Goal: Transaction & Acquisition: Purchase product/service

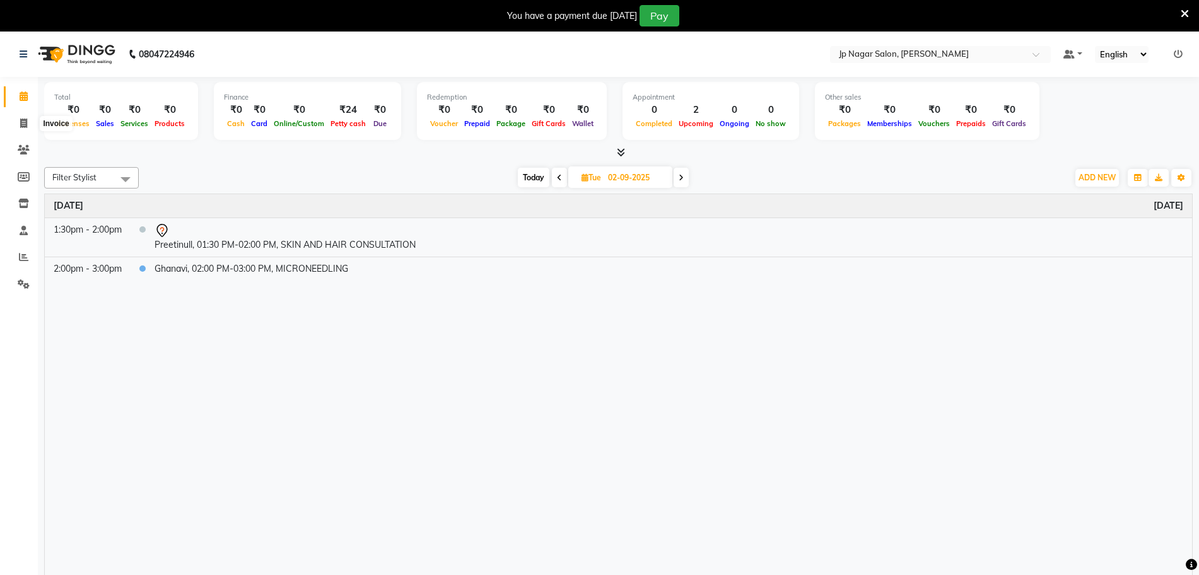
click at [28, 124] on span at bounding box center [24, 124] width 22 height 15
select select "4852"
select select "service"
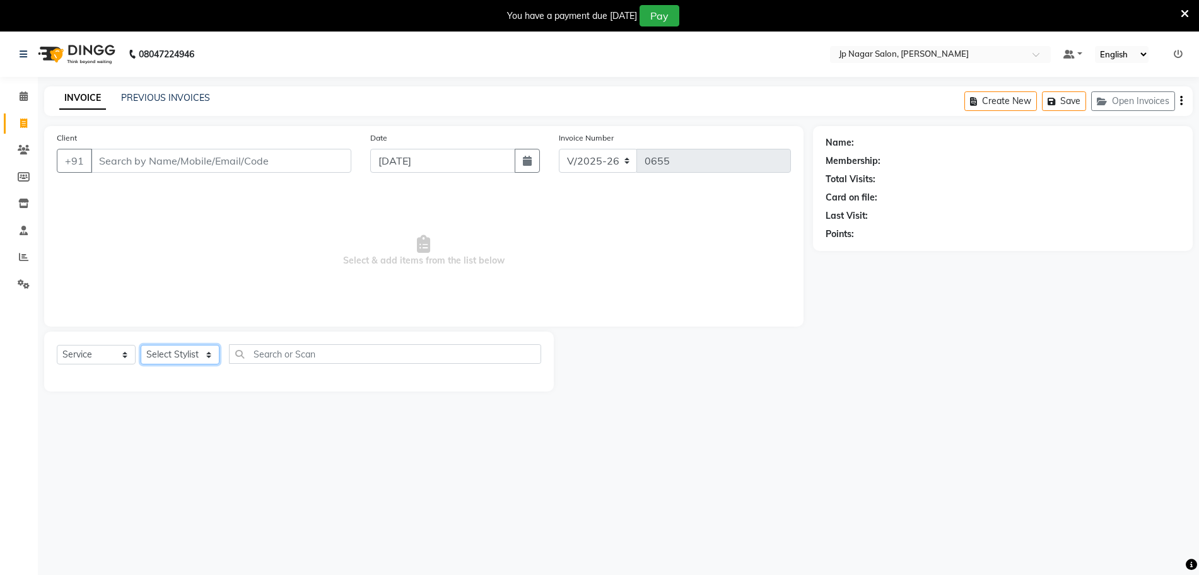
click at [180, 351] on select "Select Stylist" at bounding box center [180, 355] width 79 height 20
select select "74823"
click at [141, 345] on select "Select Stylist [PERSON_NAME] [PERSON_NAME] [PERSON_NAME] [PERSON_NAME] Manager …" at bounding box center [180, 355] width 79 height 20
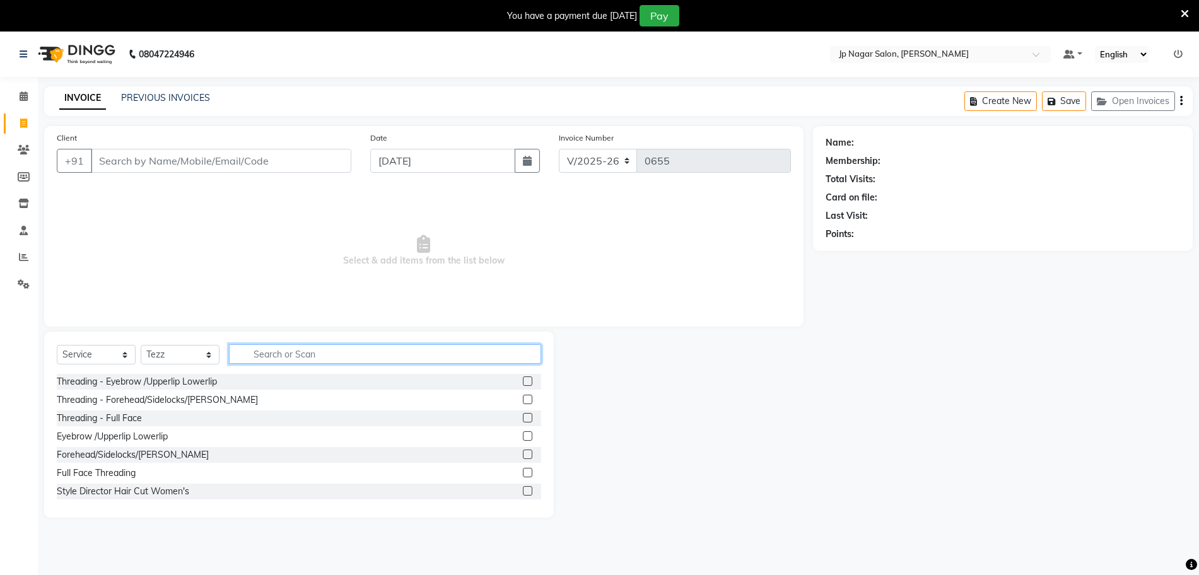
click at [324, 355] on input "text" at bounding box center [385, 354] width 312 height 20
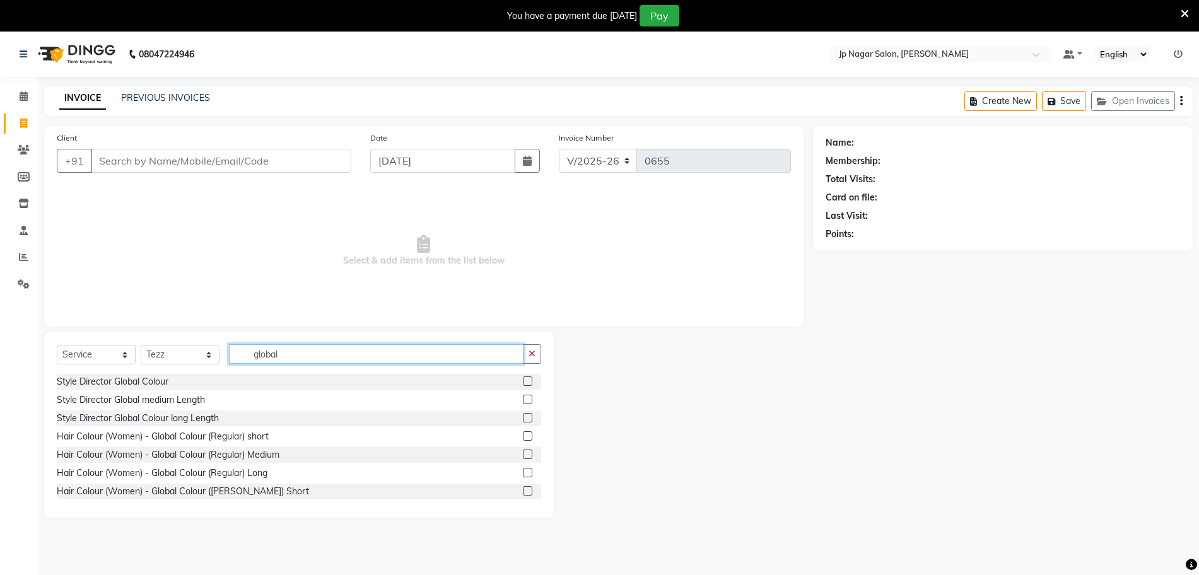
type input "global"
click at [523, 453] on label at bounding box center [527, 454] width 9 height 9
click at [523, 453] on input "checkbox" at bounding box center [527, 455] width 8 height 8
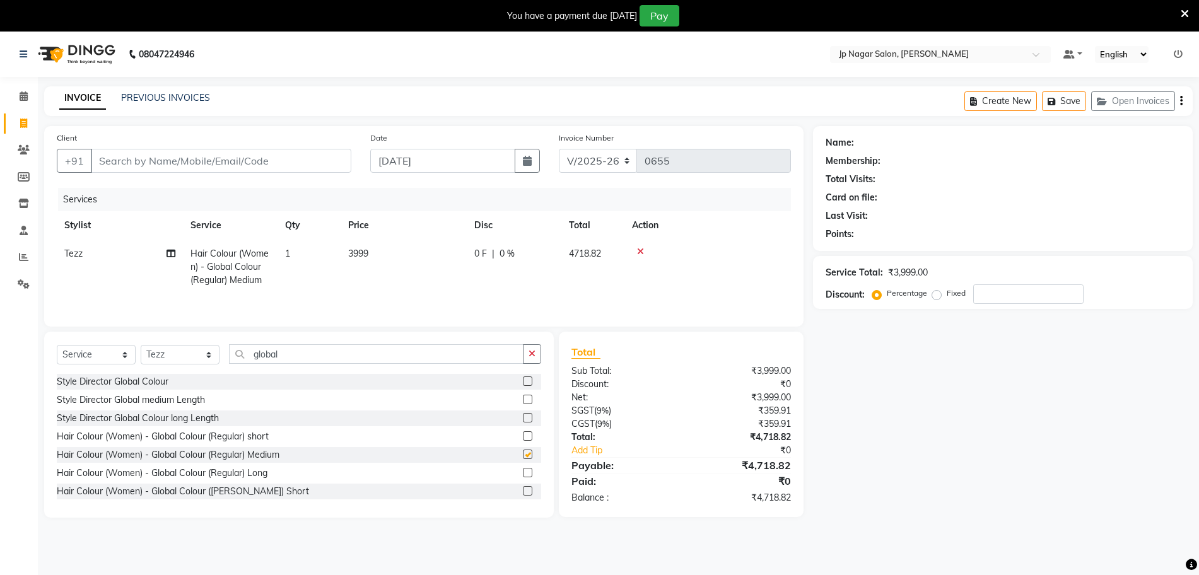
checkbox input "false"
click at [358, 247] on td "3999" at bounding box center [404, 267] width 126 height 55
select select "74823"
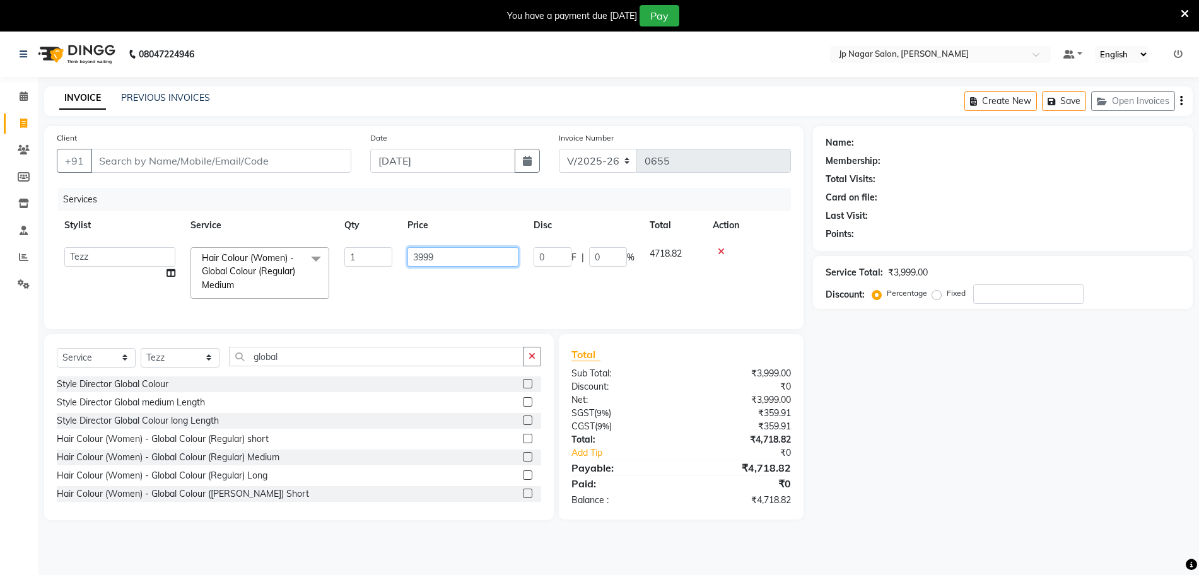
click at [446, 257] on input "3999" at bounding box center [463, 257] width 111 height 20
type input "3"
click at [455, 256] on input "number" at bounding box center [463, 257] width 111 height 20
type input "7000"
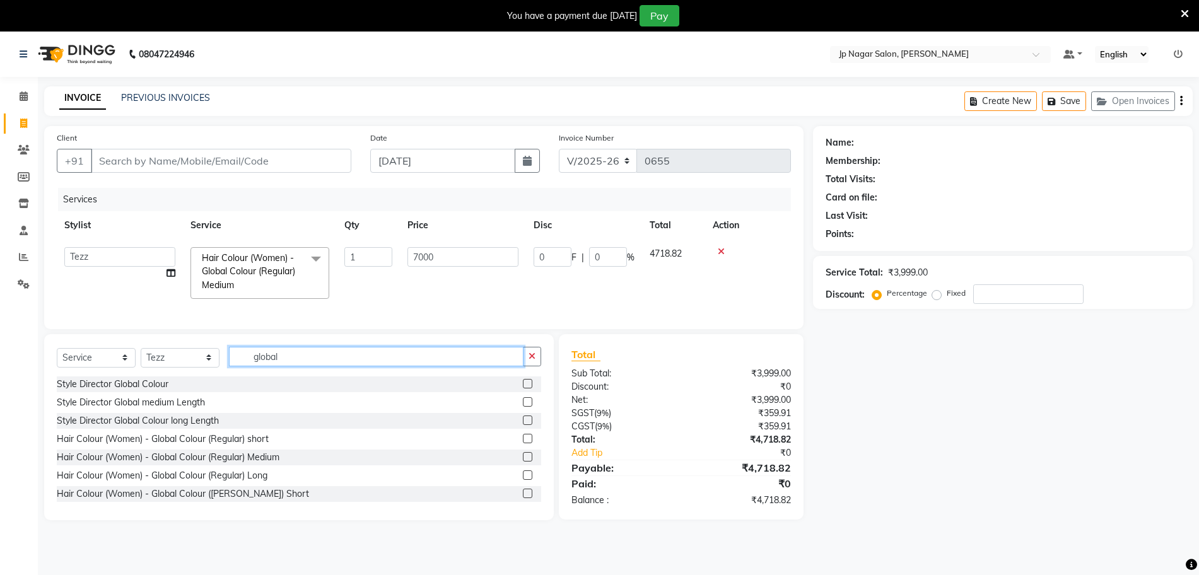
click at [279, 377] on div "Select Service Product Membership Package Voucher Prepaid Gift Card Select Styl…" at bounding box center [299, 427] width 510 height 186
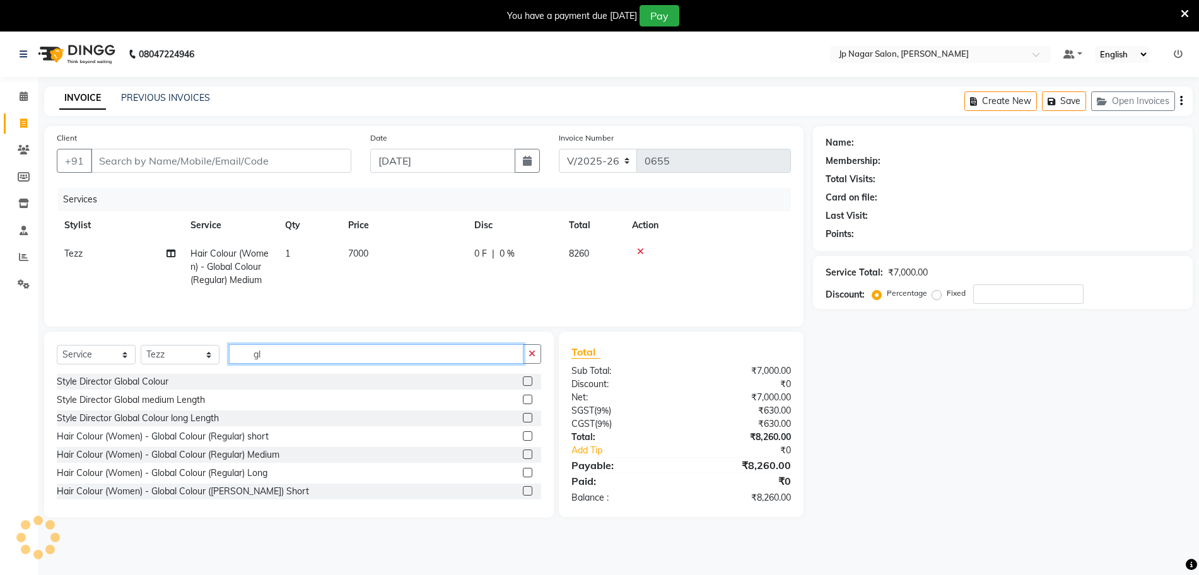
type input "g"
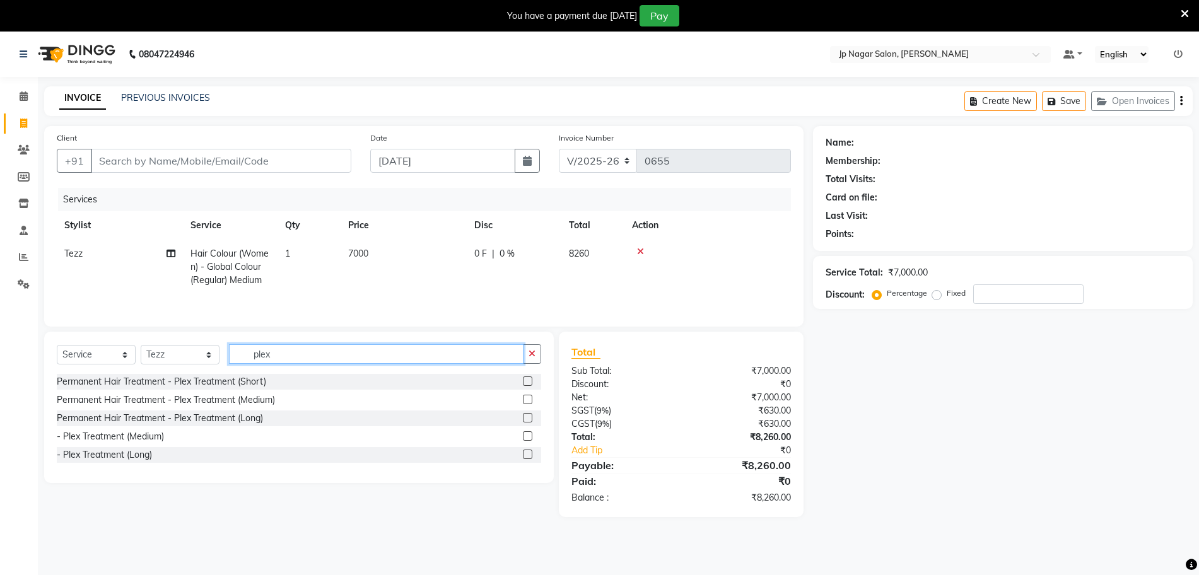
type input "plex"
click at [529, 404] on label at bounding box center [527, 399] width 9 height 9
click at [529, 404] on input "checkbox" at bounding box center [527, 400] width 8 height 8
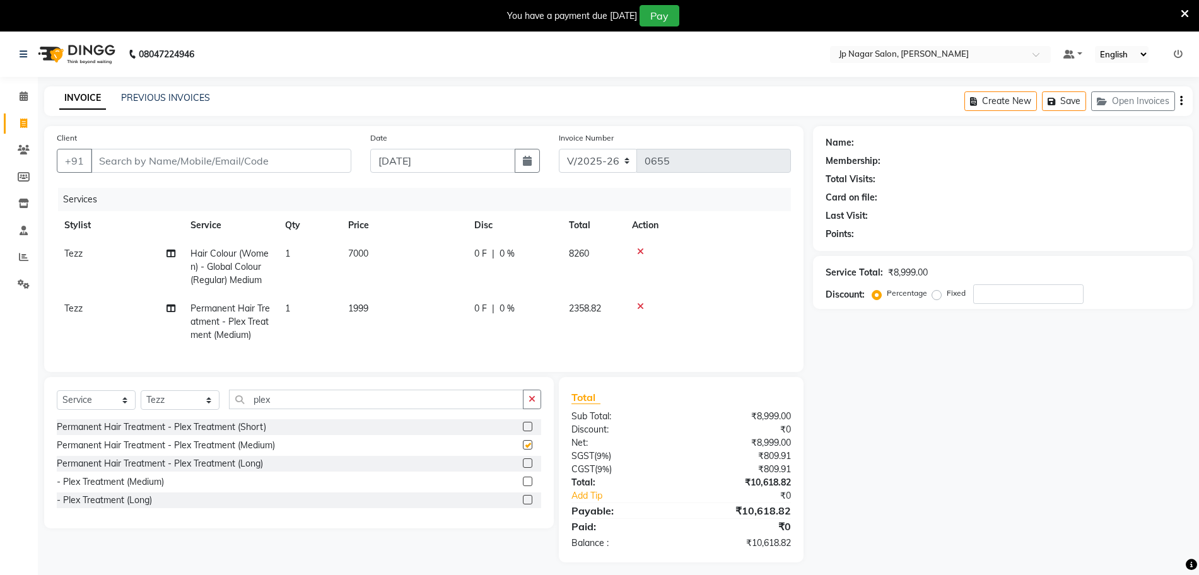
checkbox input "false"
click at [367, 303] on span "1999" at bounding box center [358, 308] width 20 height 11
select select "74823"
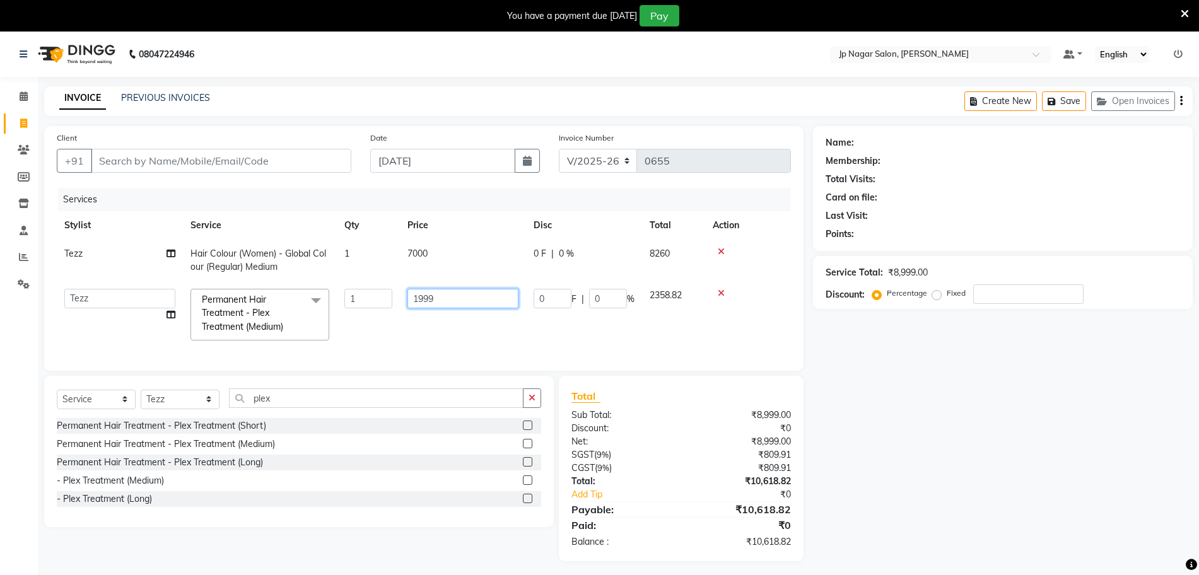
click at [430, 298] on input "1999" at bounding box center [463, 299] width 111 height 20
click at [442, 301] on input "1999" at bounding box center [463, 299] width 111 height 20
type input "1"
type input "3500"
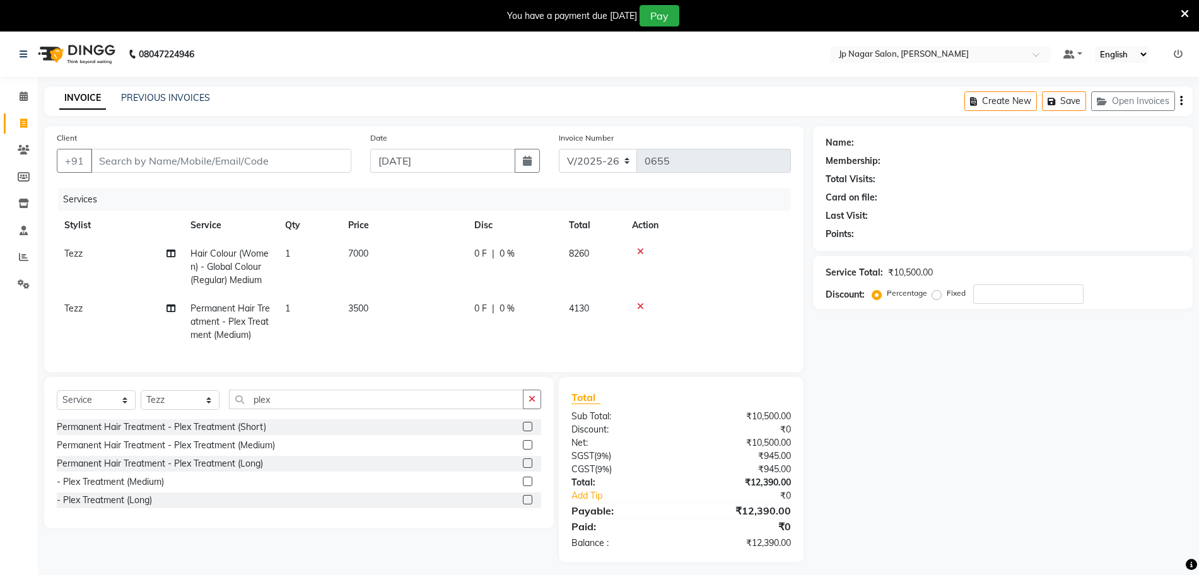
click at [491, 332] on tr "Tezz Permanent Hair Treatment - Plex Treatment (Medium) 1 3500 0 F | 0 % 4130" at bounding box center [424, 322] width 734 height 55
click at [367, 409] on input "plex" at bounding box center [376, 400] width 295 height 20
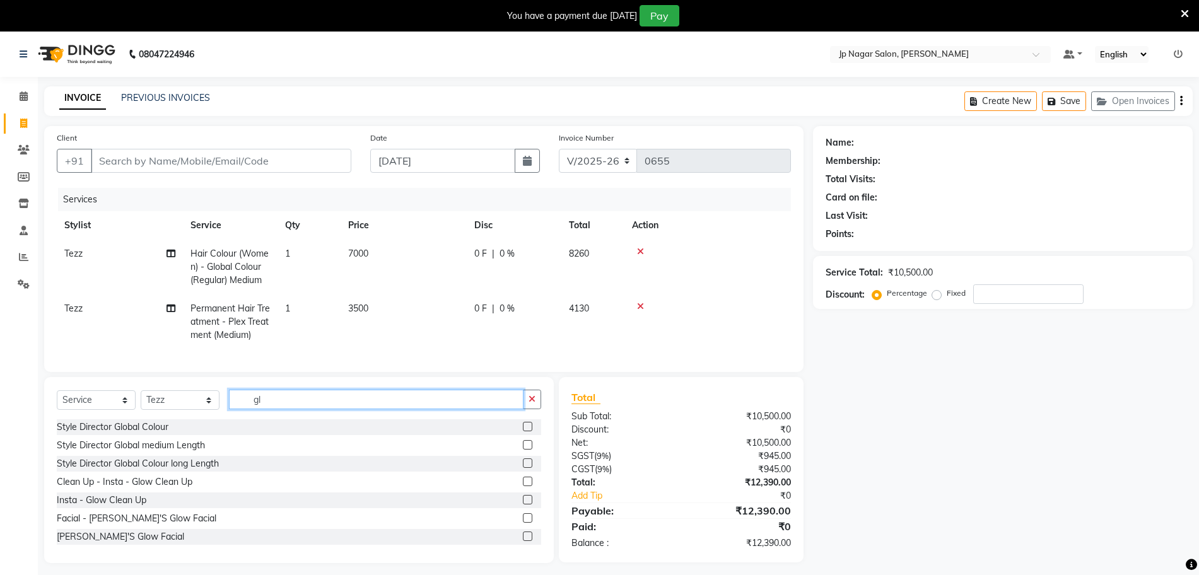
type input "g"
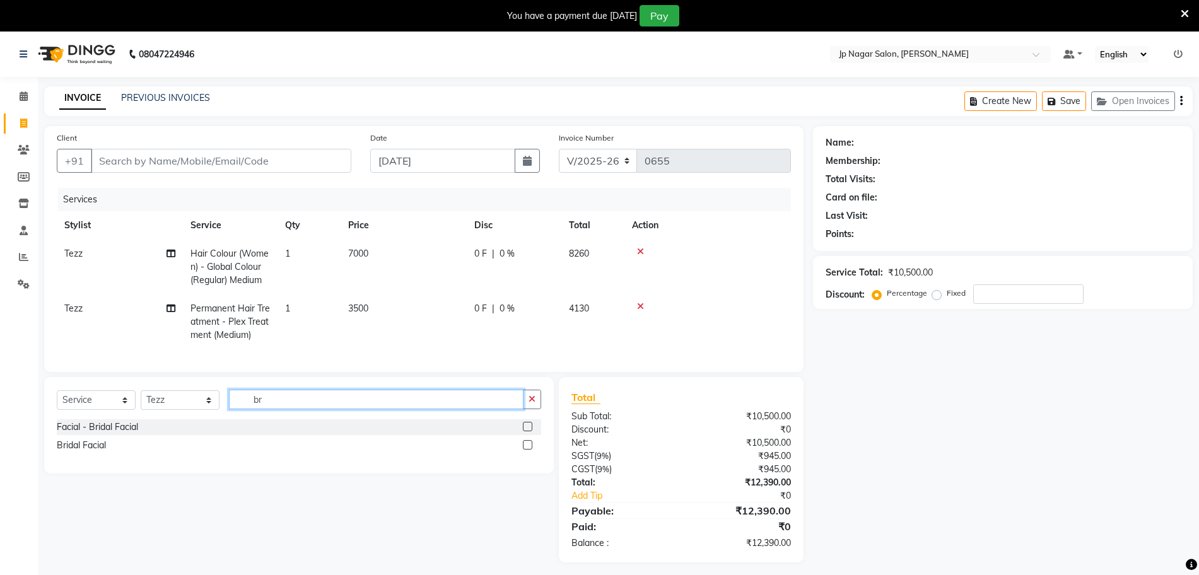
type input "b"
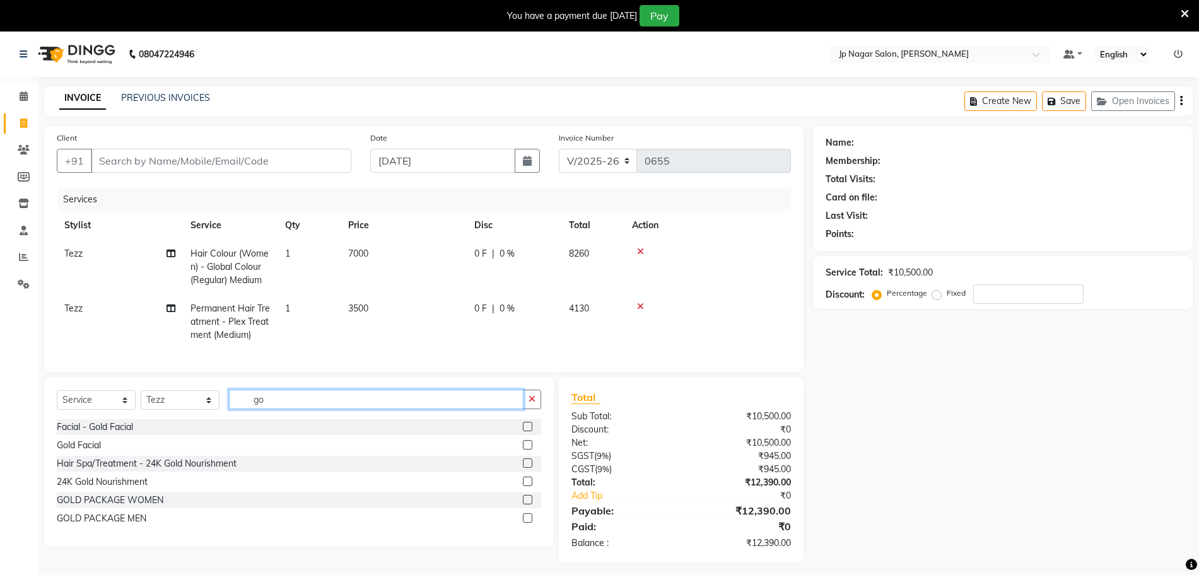
type input "go"
click at [528, 505] on label at bounding box center [527, 499] width 9 height 9
click at [528, 505] on input "checkbox" at bounding box center [527, 500] width 8 height 8
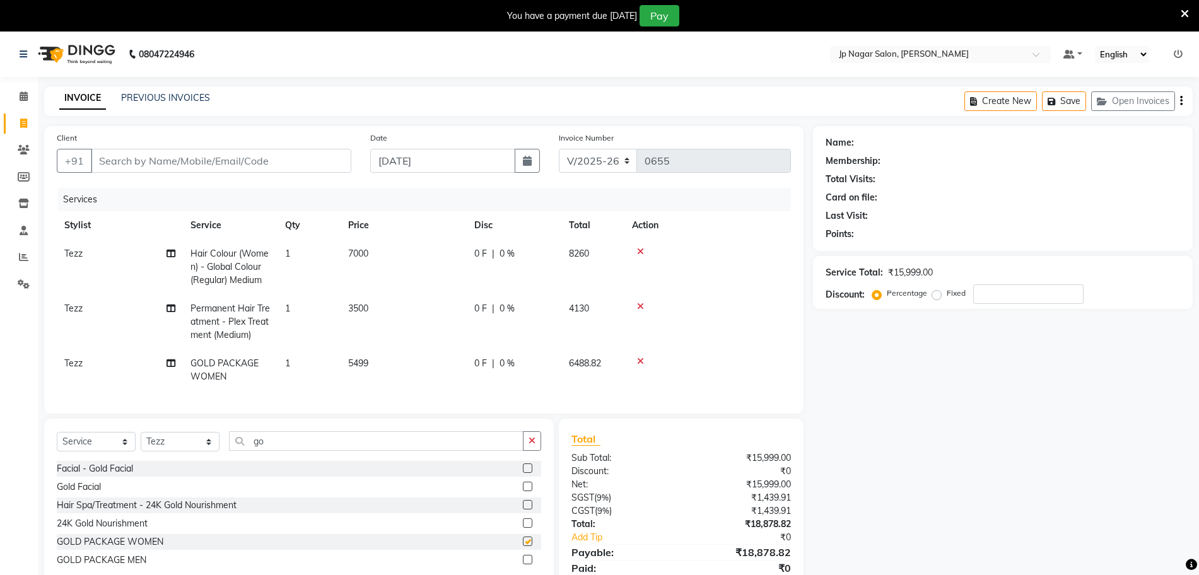
checkbox input "false"
click at [364, 366] on span "5499" at bounding box center [358, 363] width 20 height 11
select select "74823"
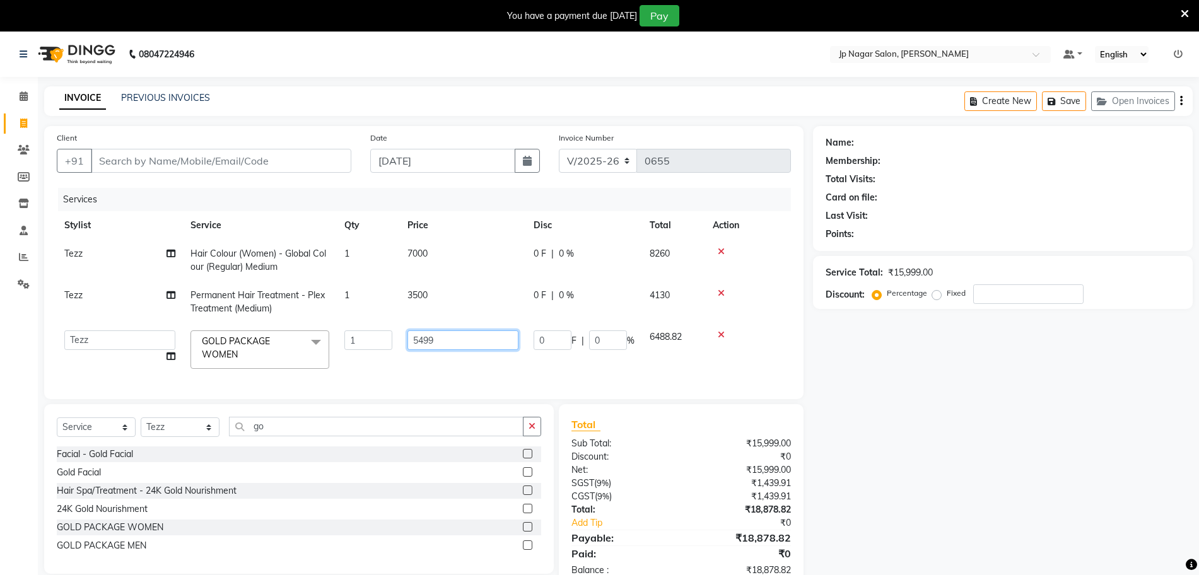
click at [447, 343] on input "5499" at bounding box center [463, 341] width 111 height 20
type input "5"
type input "6000"
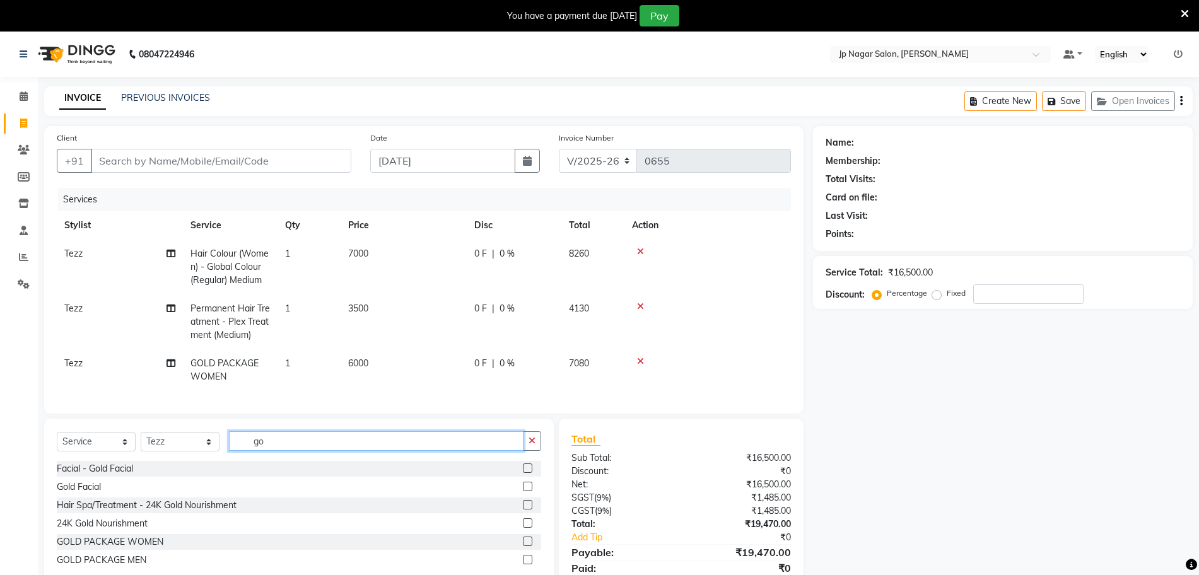
drag, startPoint x: 276, startPoint y: 462, endPoint x: 276, endPoint y: 449, distance: 13.2
click at [276, 449] on div "Select Service Product Membership Package Voucher Prepaid Gift Card Select Styl…" at bounding box center [299, 504] width 510 height 170
type input "g"
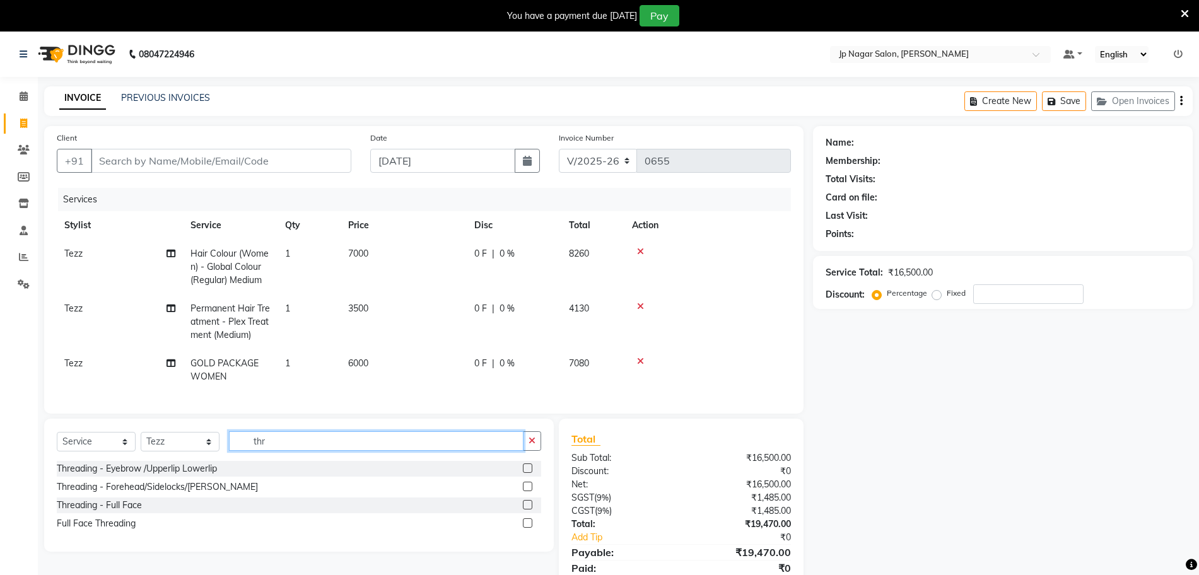
type input "thr"
click at [529, 473] on label at bounding box center [527, 468] width 9 height 9
click at [529, 473] on input "checkbox" at bounding box center [527, 469] width 8 height 8
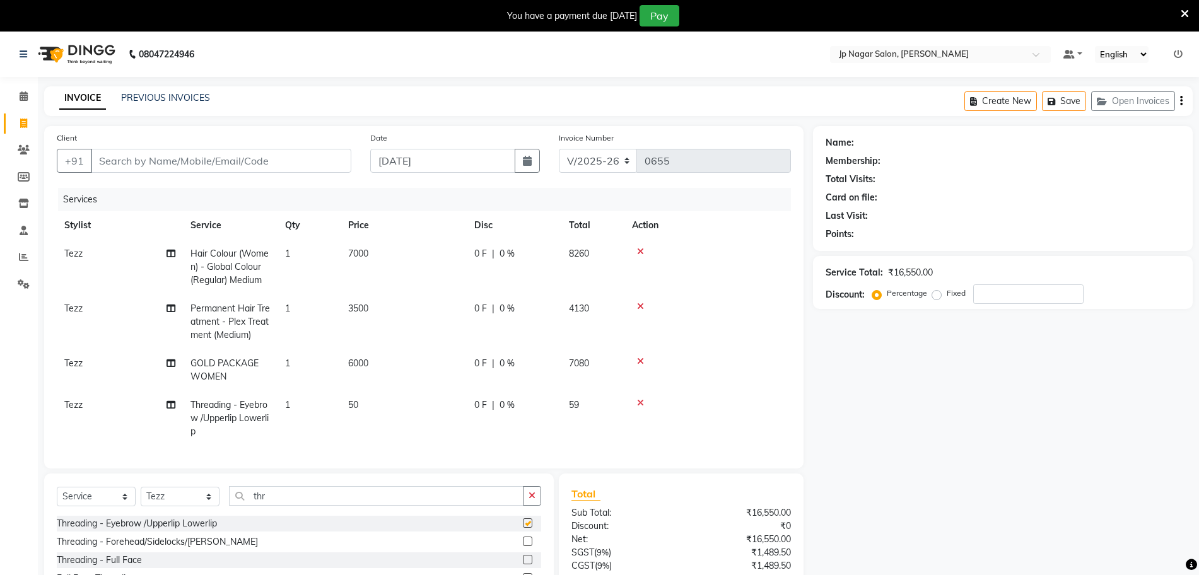
checkbox input "false"
click at [291, 406] on td "1" at bounding box center [309, 418] width 63 height 55
select select "74823"
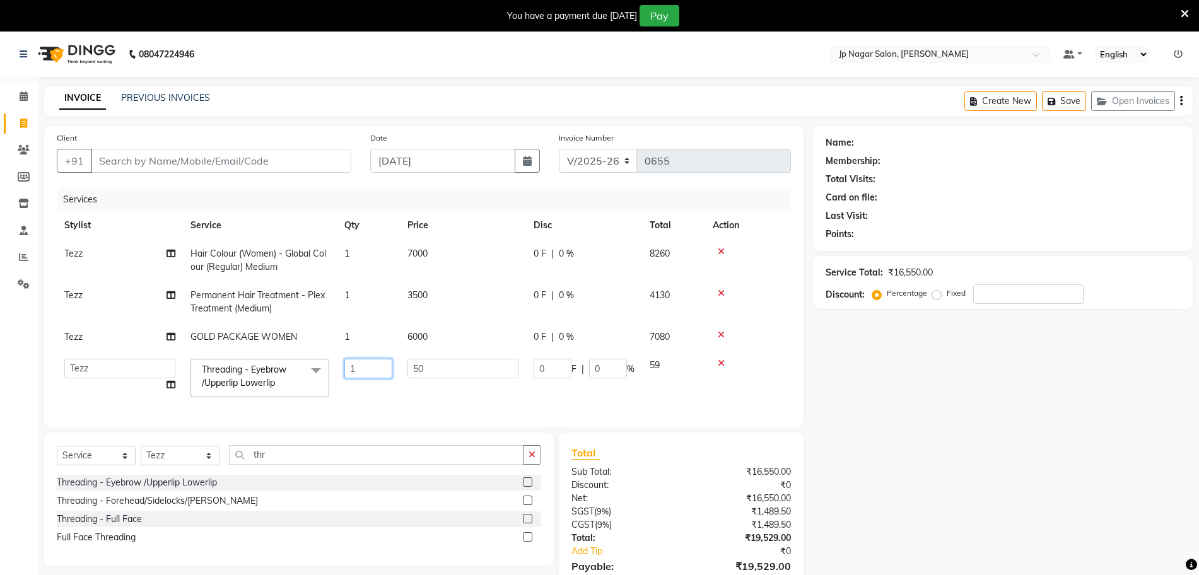
click at [355, 373] on input "1" at bounding box center [368, 369] width 48 height 20
type input "2"
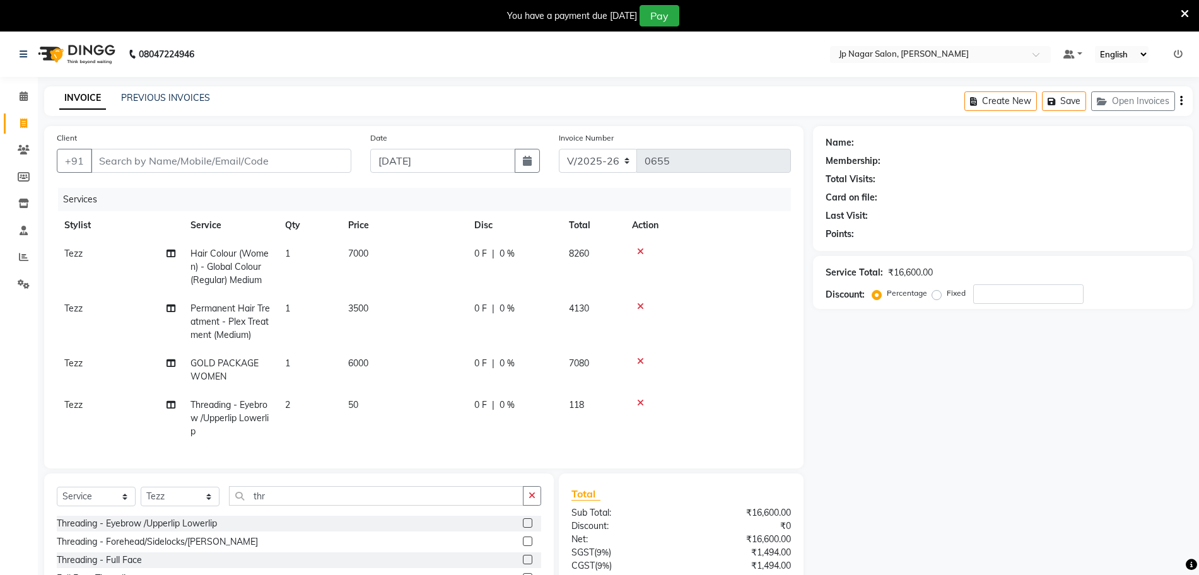
click at [914, 433] on div "Name: Membership: Total Visits: Card on file: Last Visit: Points: Service Total…" at bounding box center [1007, 392] width 389 height 533
click at [249, 156] on input "Client" at bounding box center [221, 161] width 261 height 24
type input "9"
type input "0"
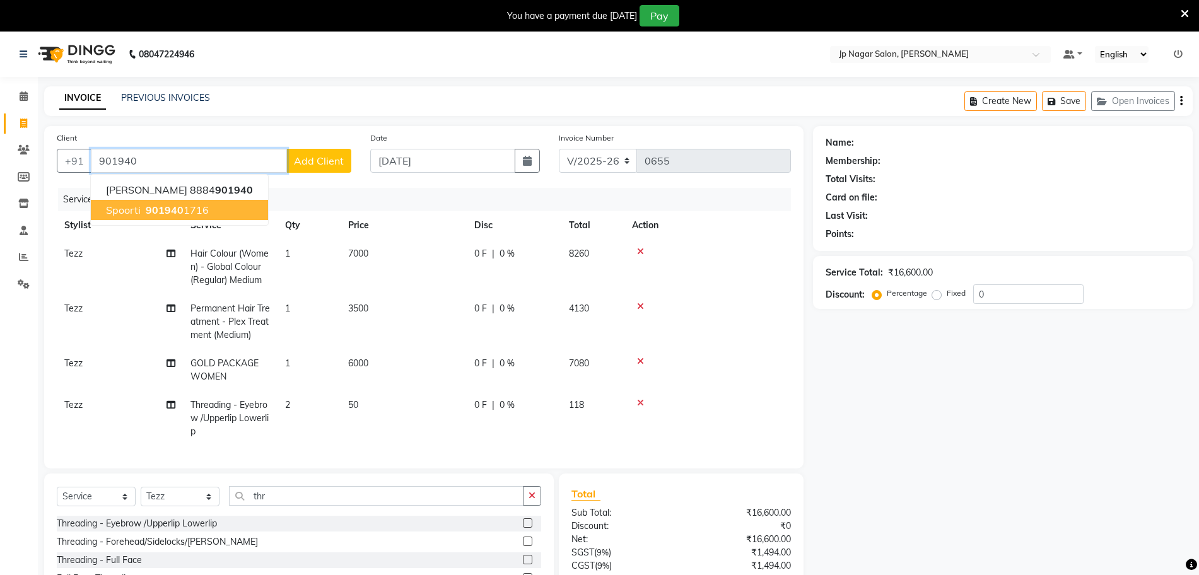
click at [182, 218] on button "Spoorti 901940 1716" at bounding box center [179, 210] width 177 height 20
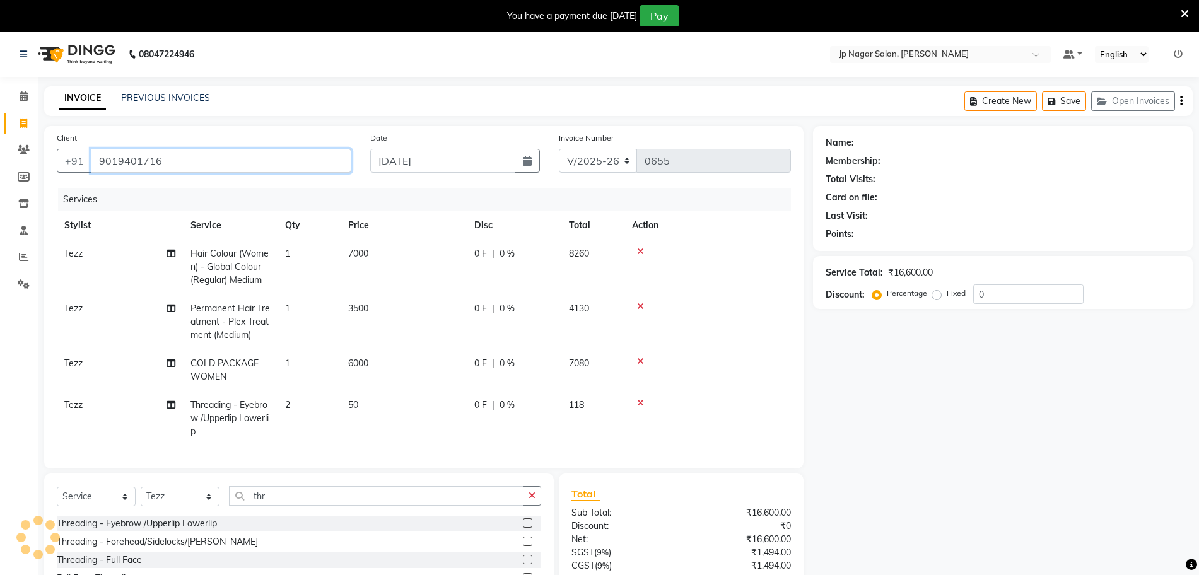
scroll to position [115, 0]
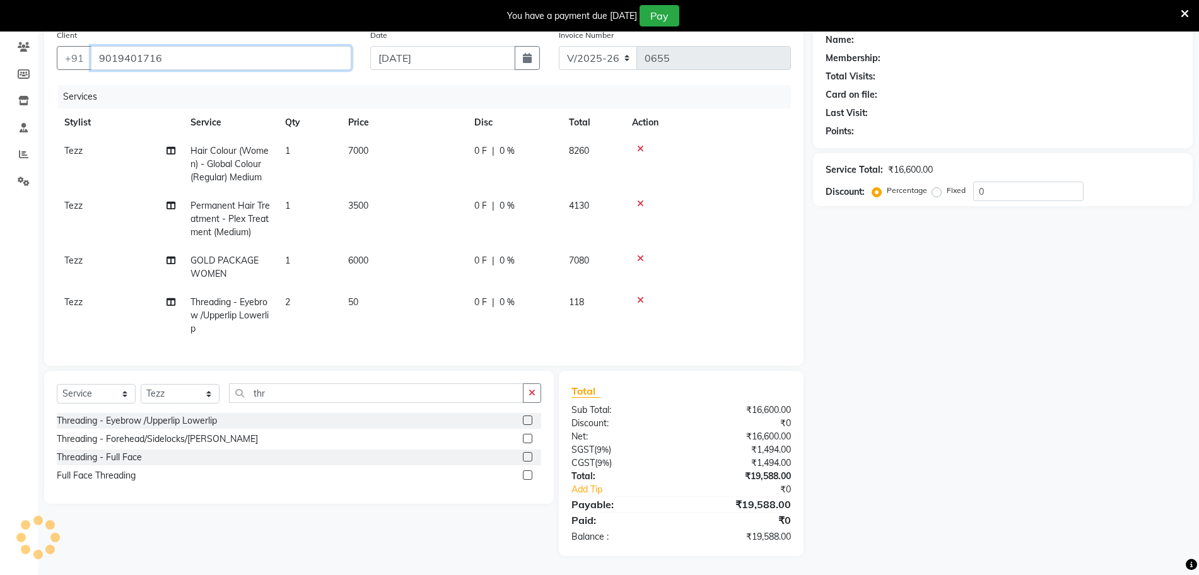
type input "9019401716"
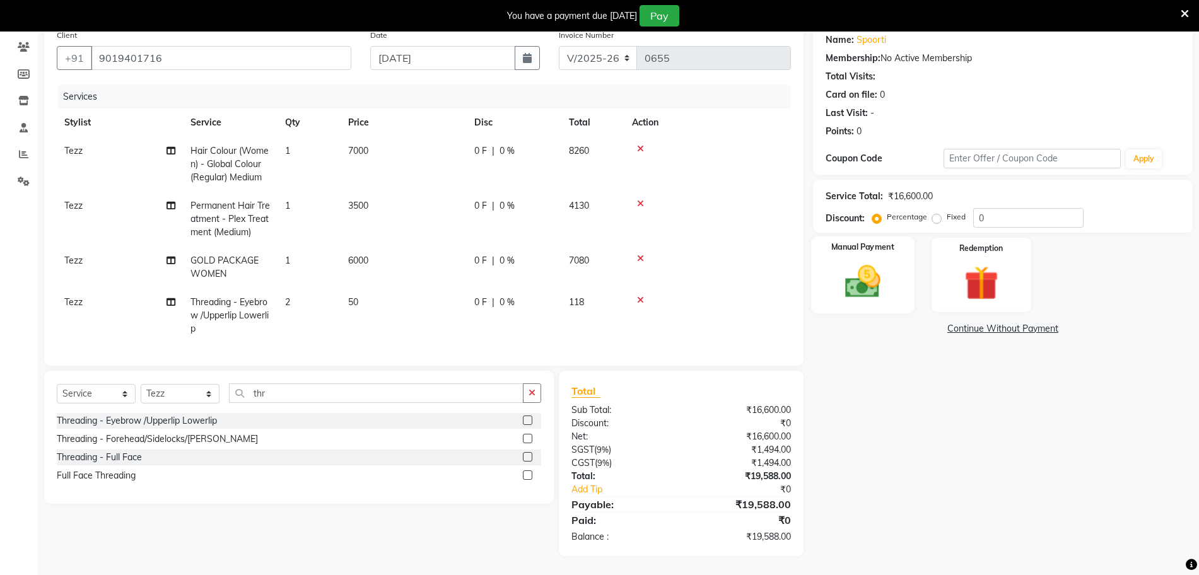
click at [867, 278] on img at bounding box center [863, 281] width 58 height 41
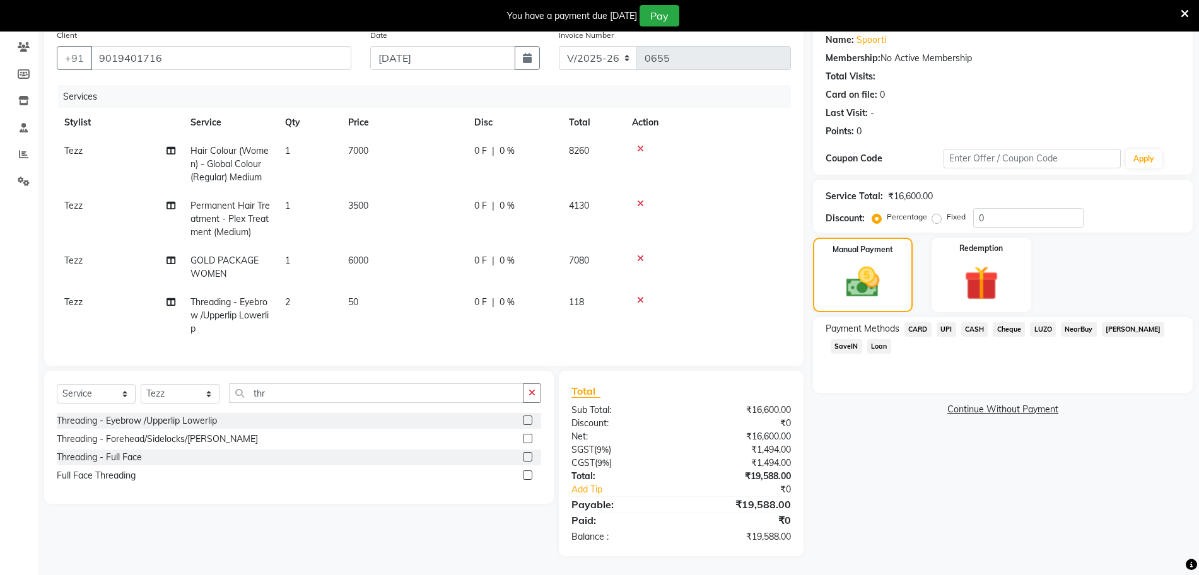
click at [947, 322] on span "UPI" at bounding box center [947, 329] width 20 height 15
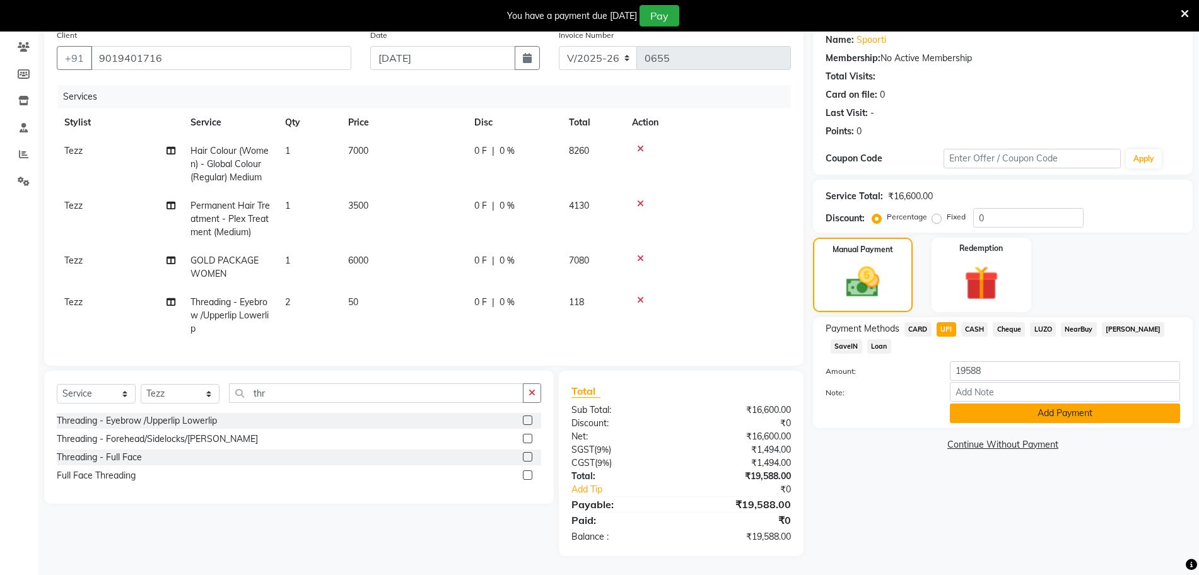
click at [987, 404] on button "Add Payment" at bounding box center [1065, 414] width 230 height 20
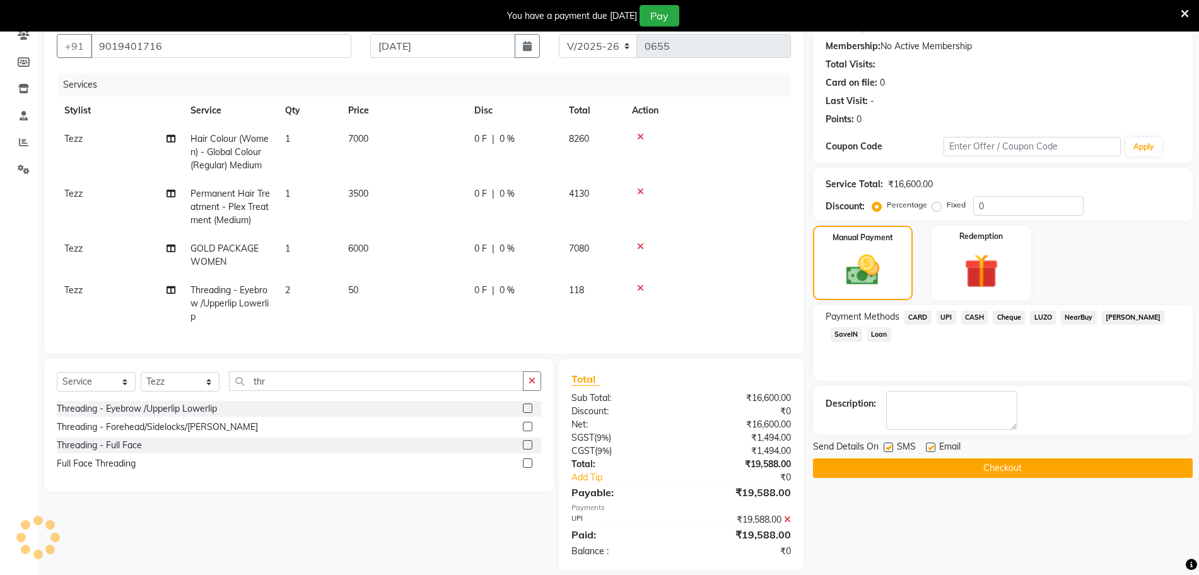
click at [983, 467] on button "Checkout" at bounding box center [1003, 469] width 380 height 20
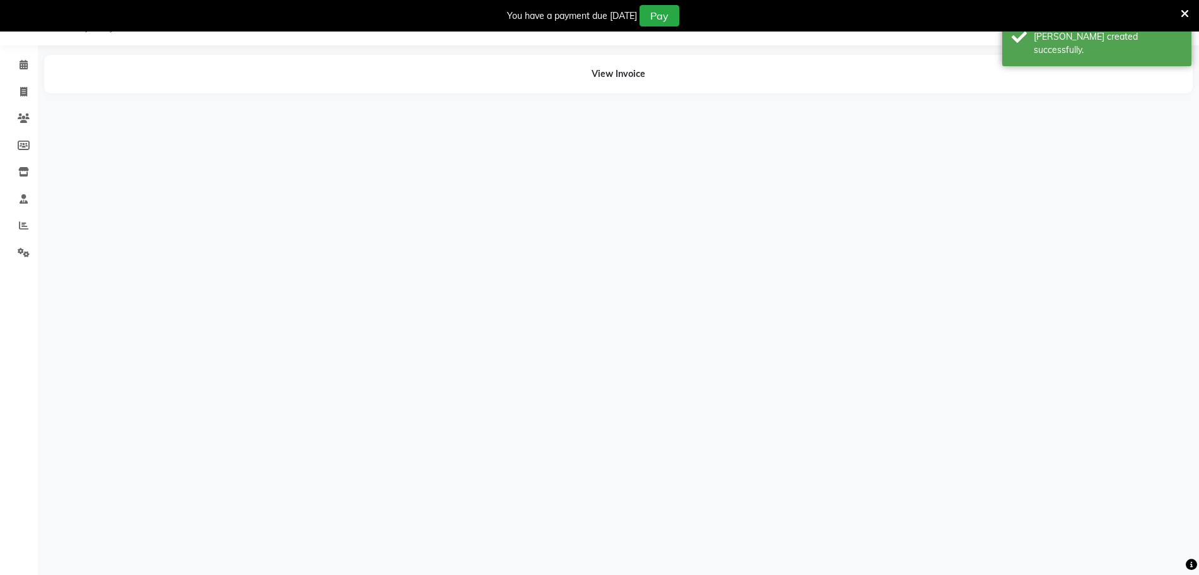
scroll to position [32, 0]
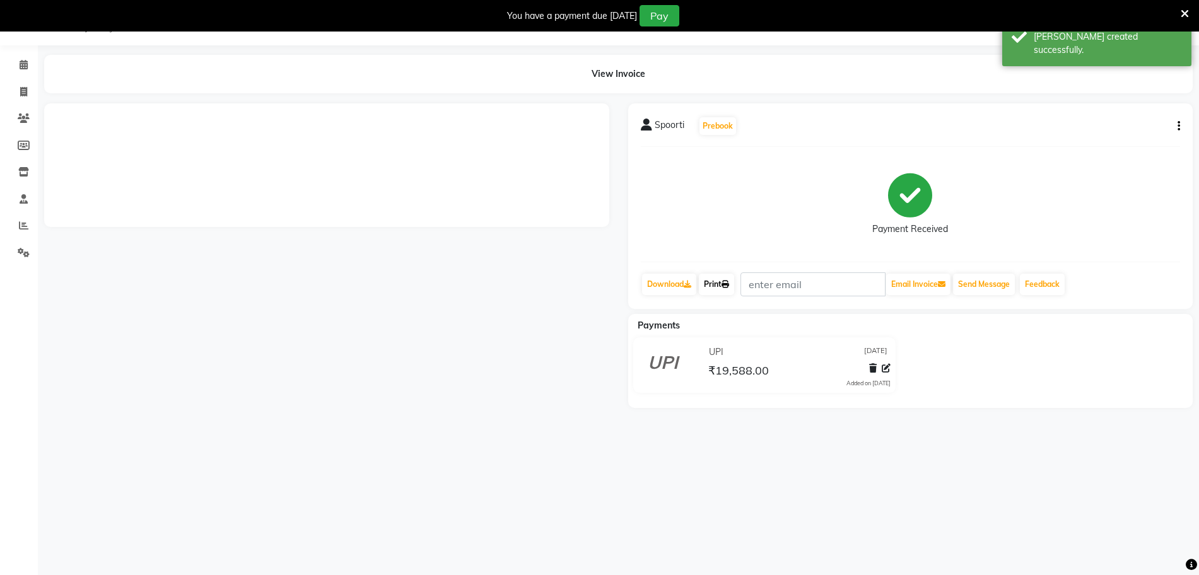
click at [713, 287] on link "Print" at bounding box center [716, 284] width 35 height 21
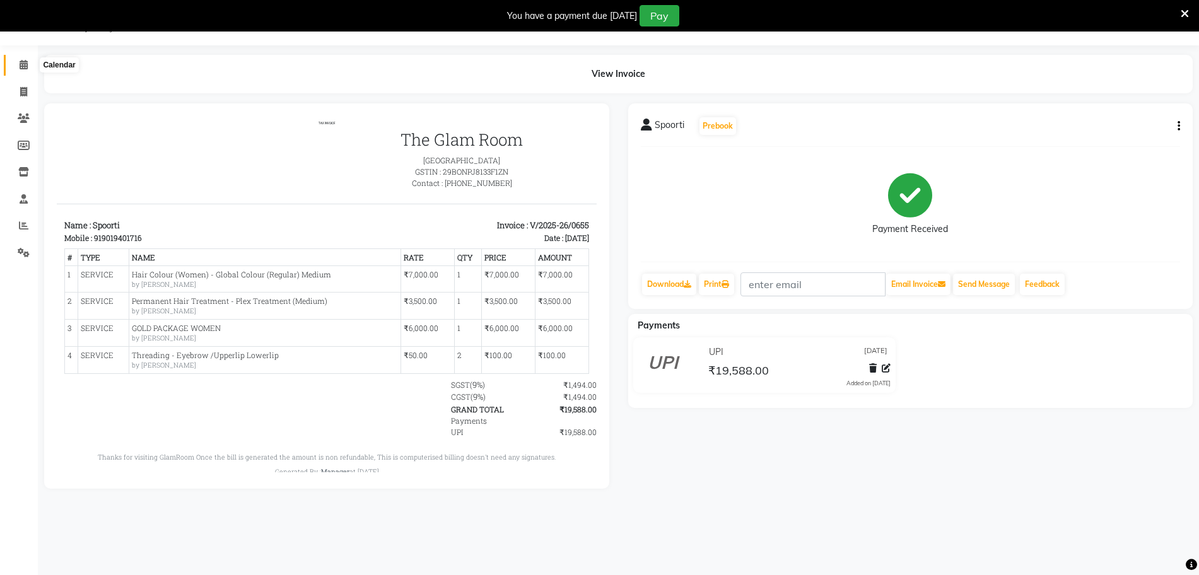
click at [22, 68] on icon at bounding box center [24, 64] width 8 height 9
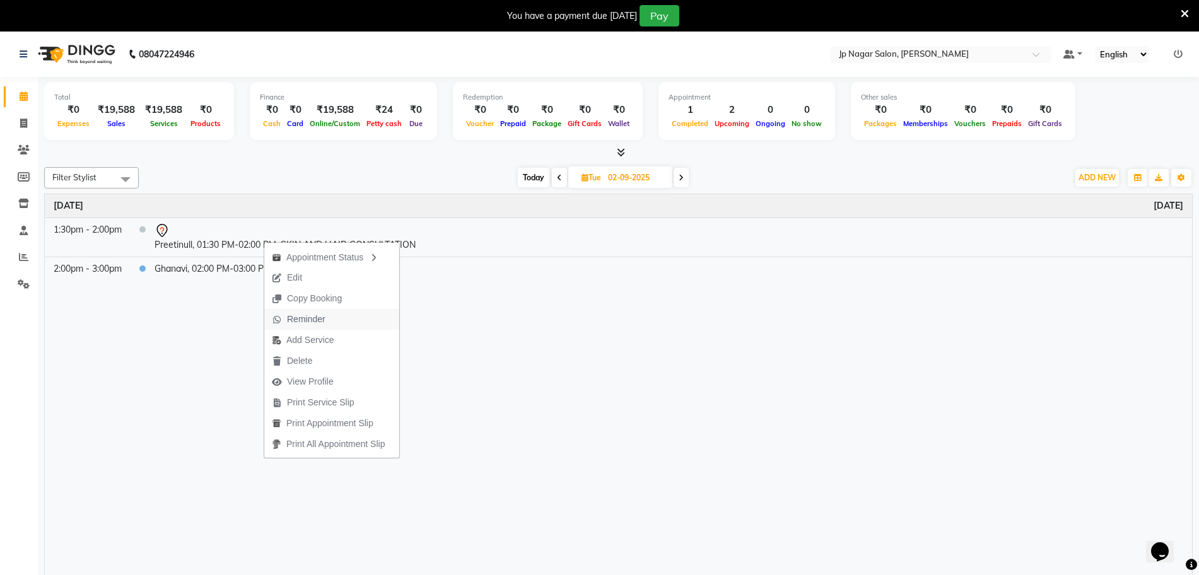
click at [307, 317] on span "Reminder" at bounding box center [306, 319] width 38 height 13
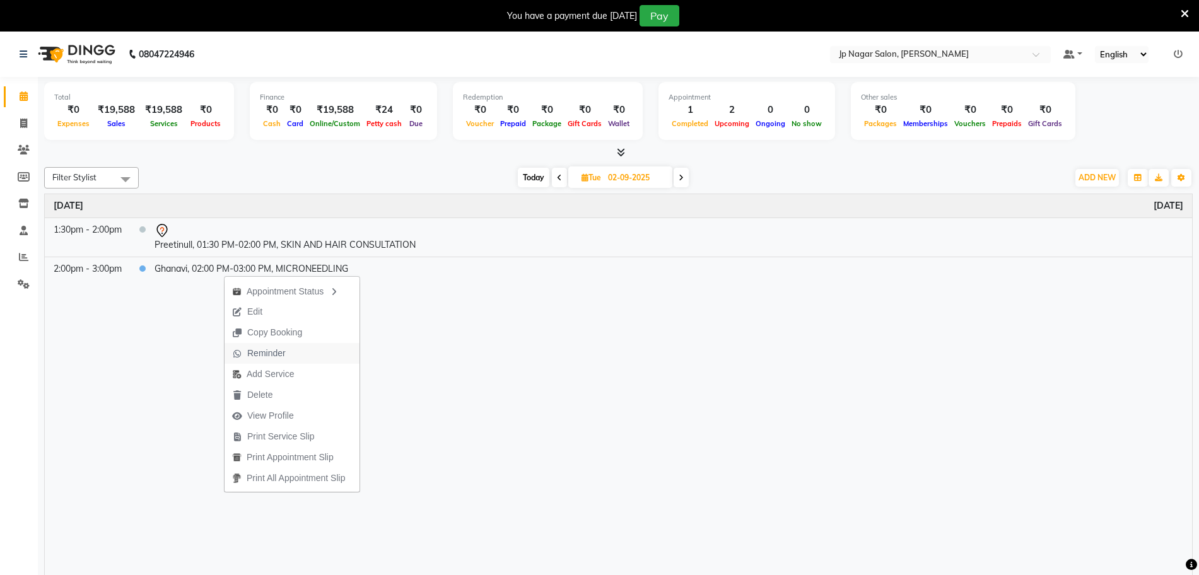
click at [274, 351] on span "Reminder" at bounding box center [266, 353] width 38 height 13
click at [18, 119] on span at bounding box center [24, 124] width 22 height 15
select select "service"
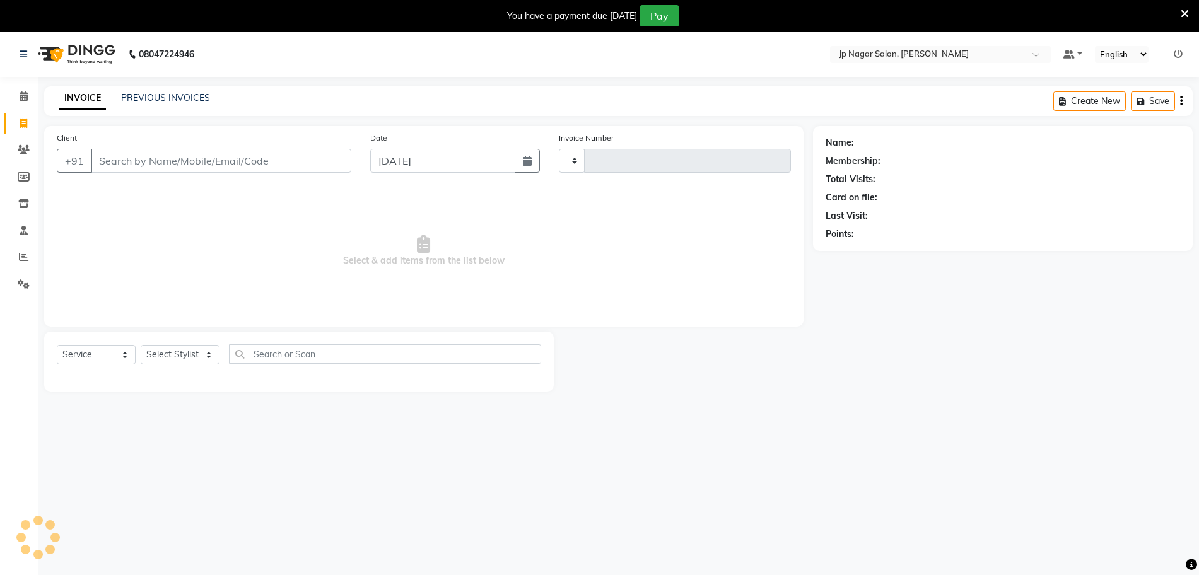
type input "0656"
select select "4852"
click at [112, 155] on input "Client" at bounding box center [221, 161] width 261 height 24
click at [177, 353] on select "Select Stylist Arthi Awantika Brijitha Gurish Jabin ahmed Jassi Jayshree KEERTH…" at bounding box center [180, 355] width 79 height 20
select select "74823"
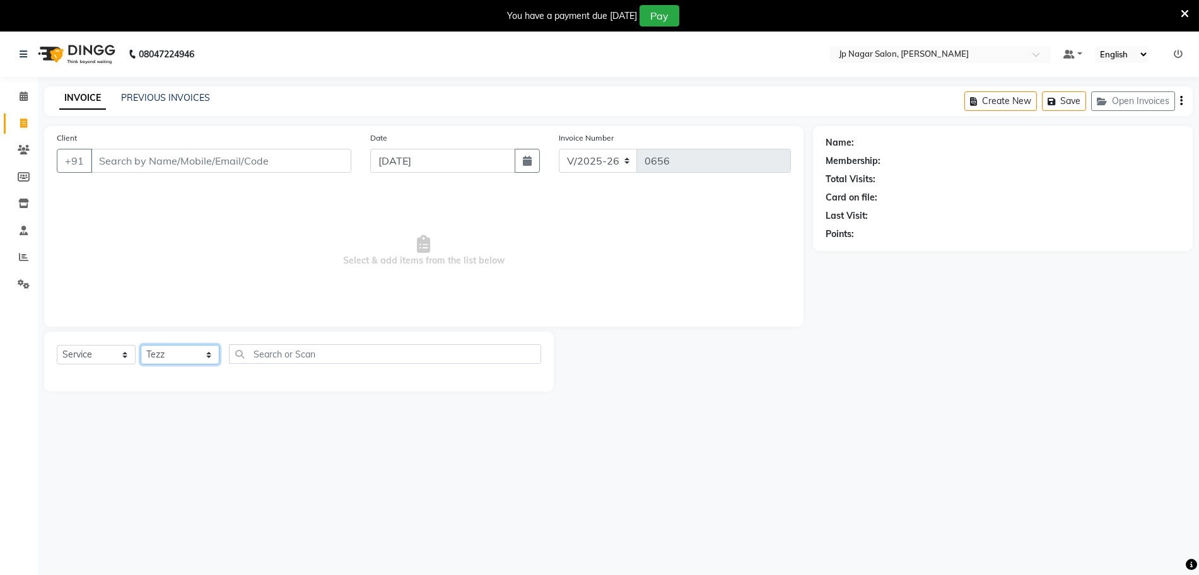
click at [141, 345] on select "Select Stylist Arthi Awantika Brijitha Gurish Jabin ahmed Jassi Jayshree KEERTH…" at bounding box center [180, 355] width 79 height 20
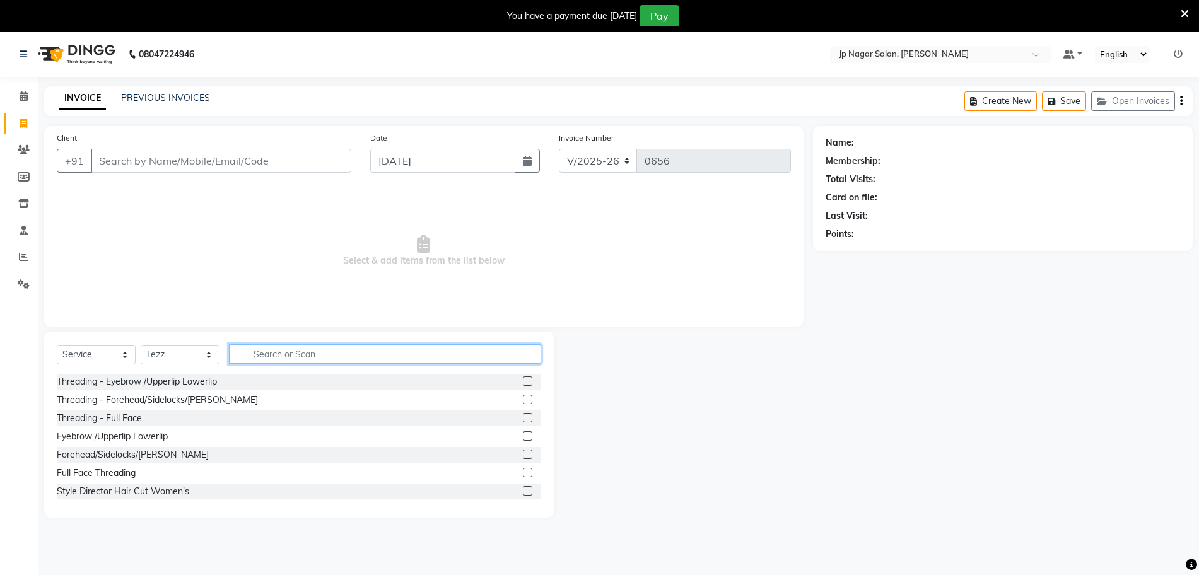
click at [288, 349] on input "text" at bounding box center [385, 354] width 312 height 20
type input "hair"
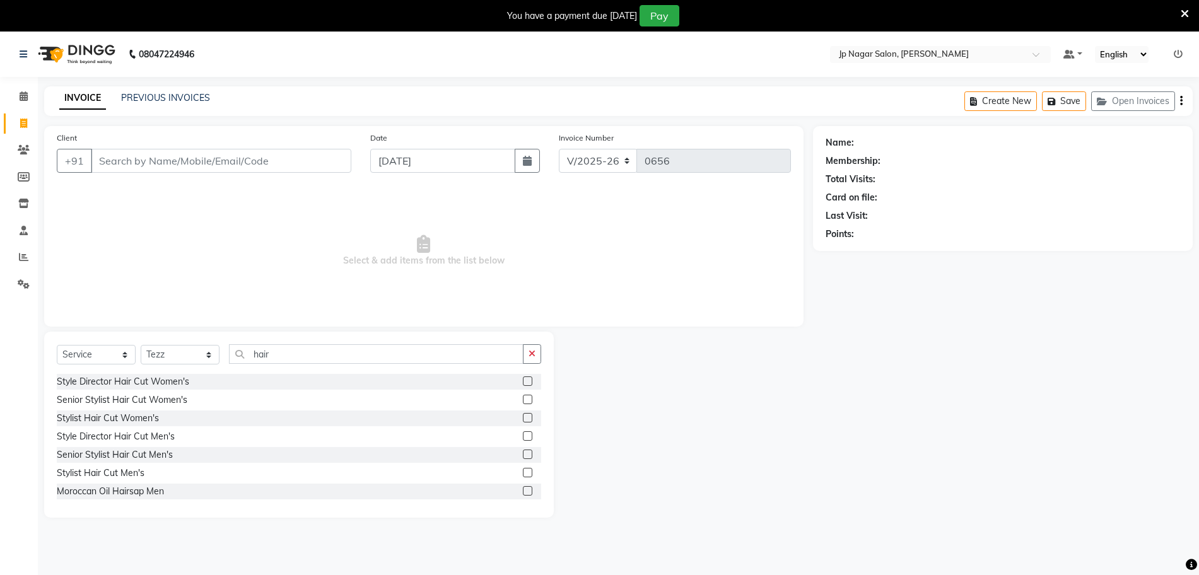
click at [523, 415] on label at bounding box center [527, 417] width 9 height 9
click at [523, 415] on input "checkbox" at bounding box center [527, 418] width 8 height 8
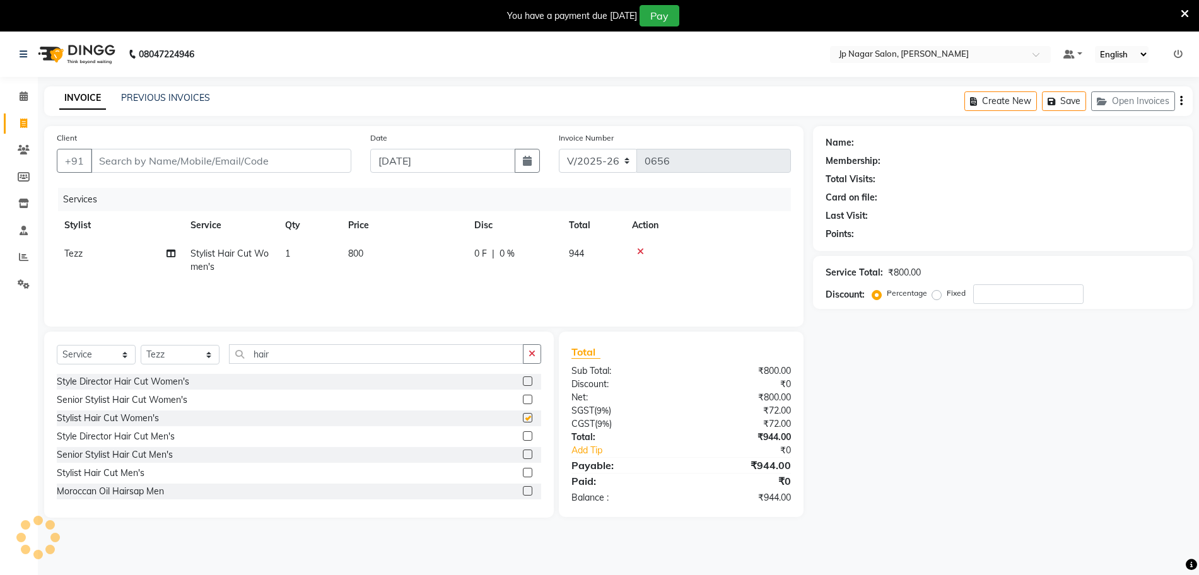
checkbox input "false"
click at [357, 257] on span "800" at bounding box center [355, 253] width 15 height 11
select select "74823"
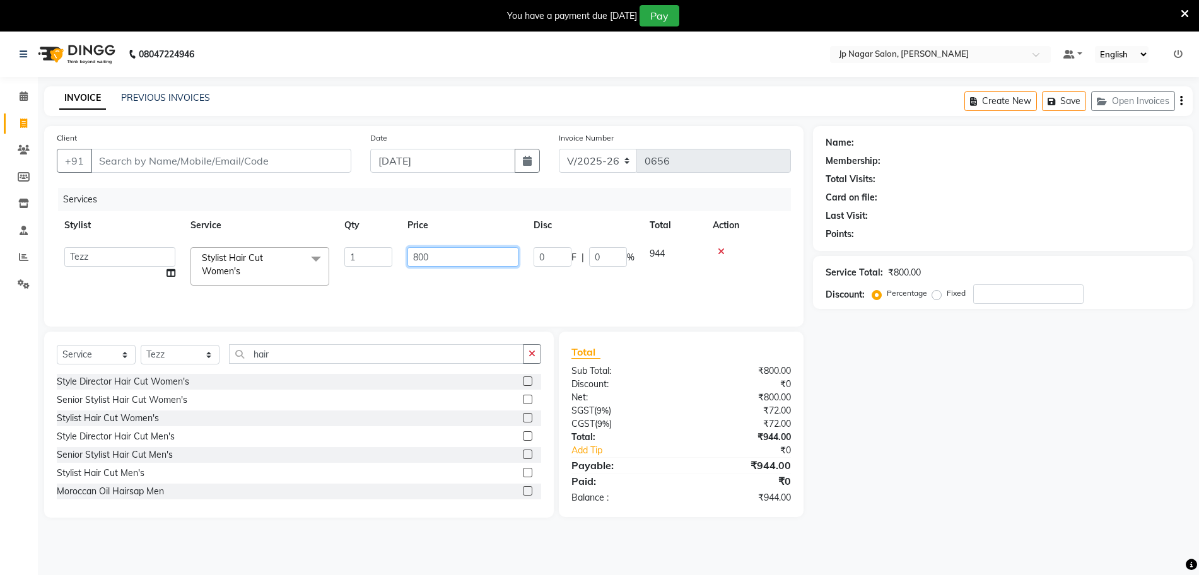
click at [420, 255] on input "800" at bounding box center [463, 257] width 111 height 20
type input "1000"
click at [874, 352] on div "Name: Membership: Total Visits: Card on file: Last Visit: Points: Service Total…" at bounding box center [1007, 322] width 389 height 392
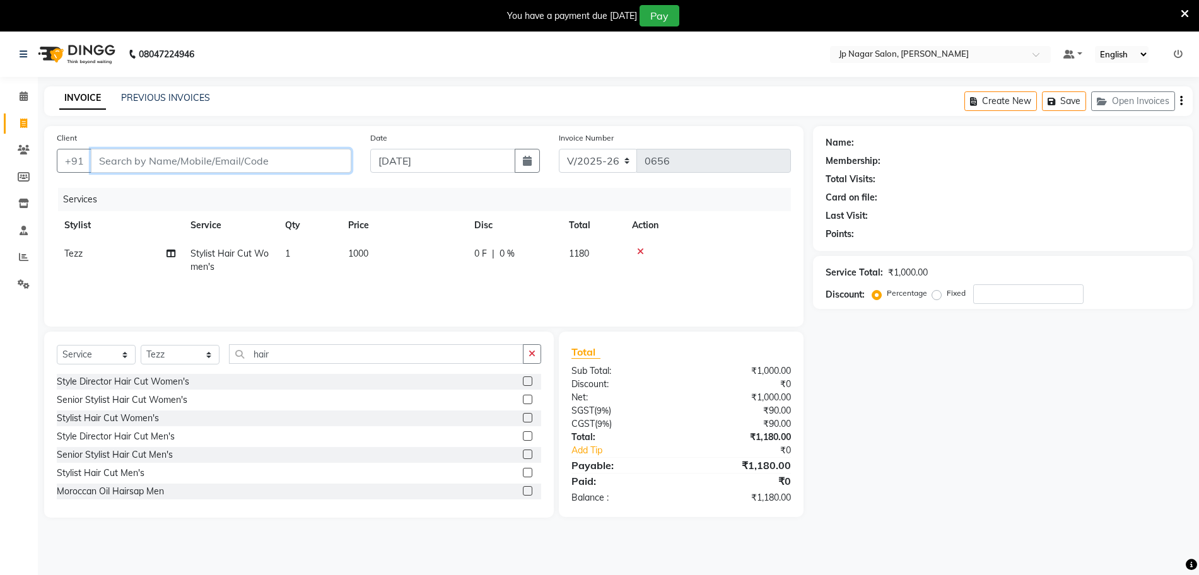
click at [128, 154] on input "Client" at bounding box center [221, 161] width 261 height 24
click at [117, 158] on input "Client" at bounding box center [221, 161] width 261 height 24
click at [148, 163] on input "Client" at bounding box center [221, 161] width 261 height 24
type input "6"
type input "0"
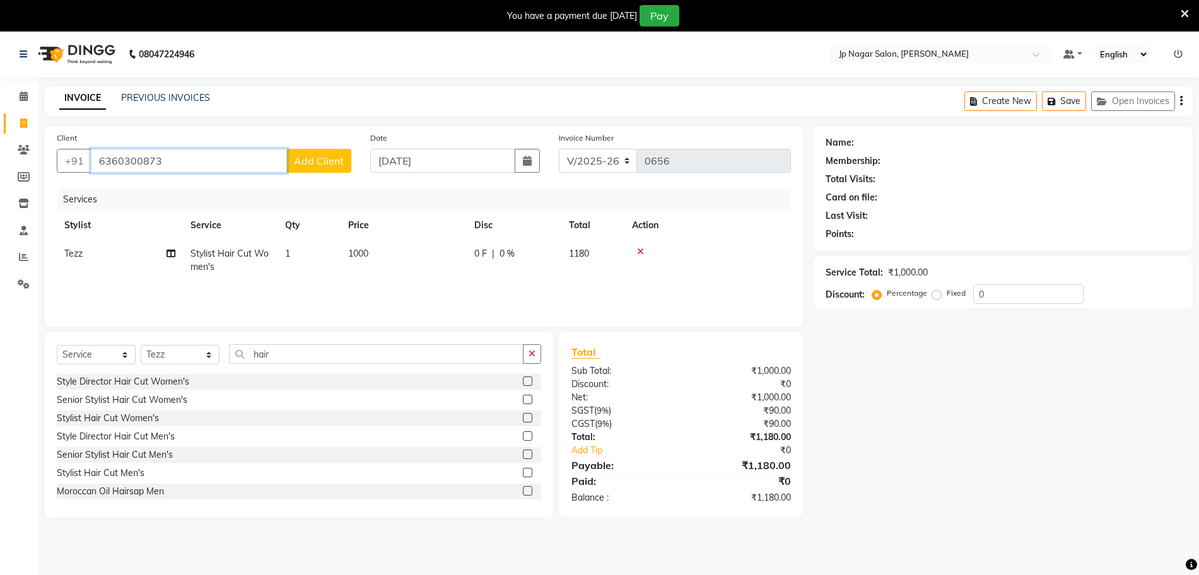
type input "6360300873"
click at [305, 161] on span "Add Client" at bounding box center [319, 161] width 50 height 13
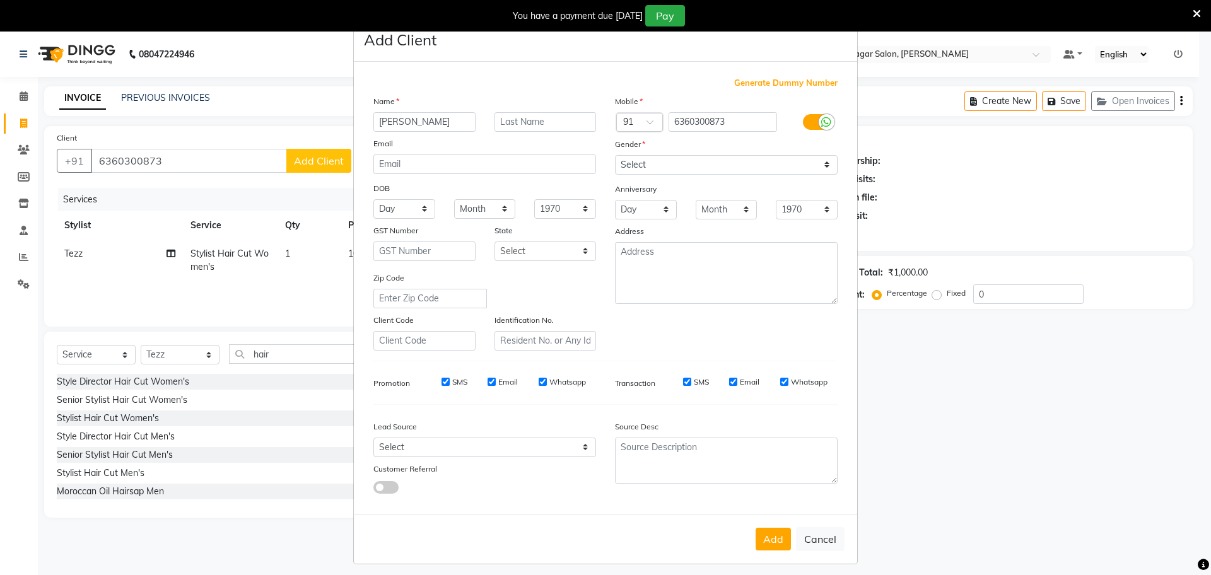
type input "Asfiya suman"
click at [791, 164] on select "Select Male Female Other Prefer Not To Say" at bounding box center [726, 165] width 223 height 20
select select "female"
click at [615, 155] on select "Select Male Female Other Prefer Not To Say" at bounding box center [726, 165] width 223 height 20
click at [761, 539] on button "Add" at bounding box center [773, 539] width 35 height 23
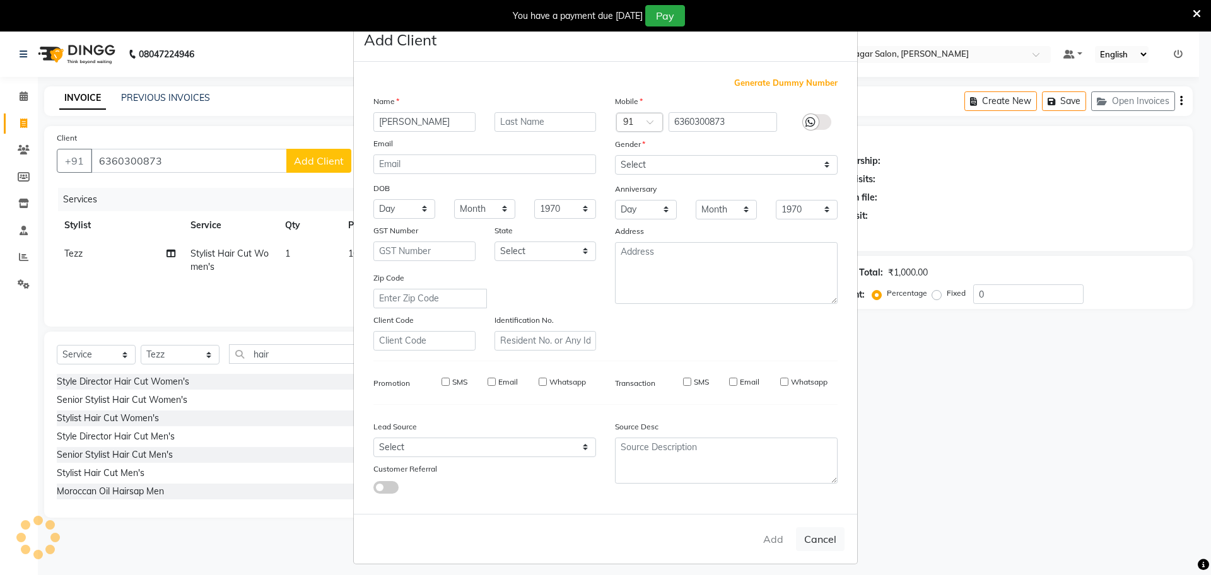
select select
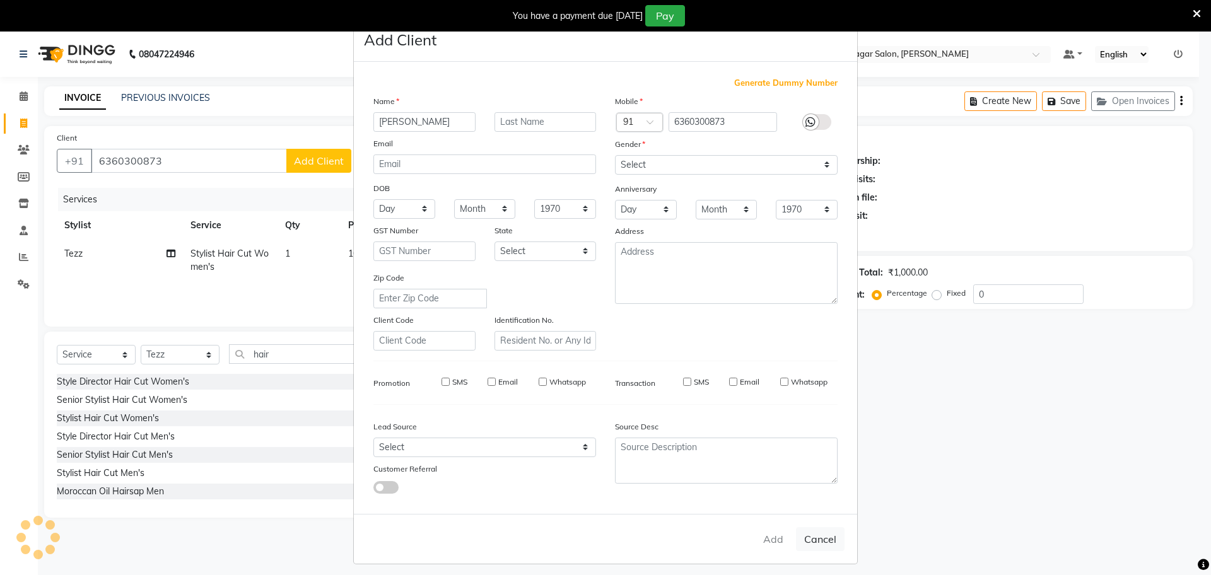
select select
checkbox input "false"
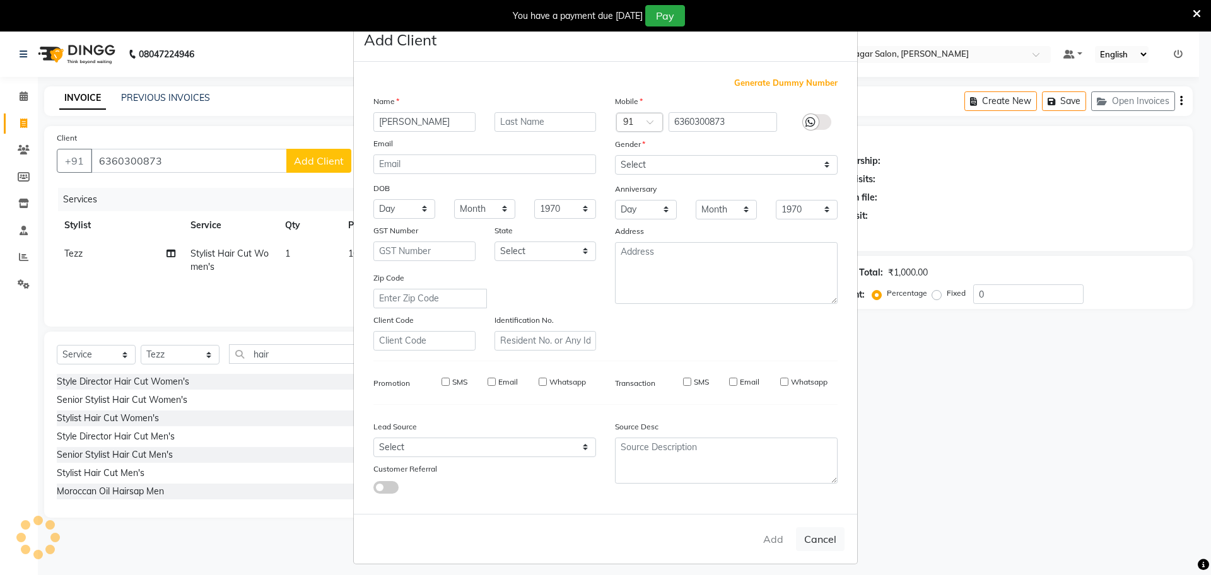
checkbox input "false"
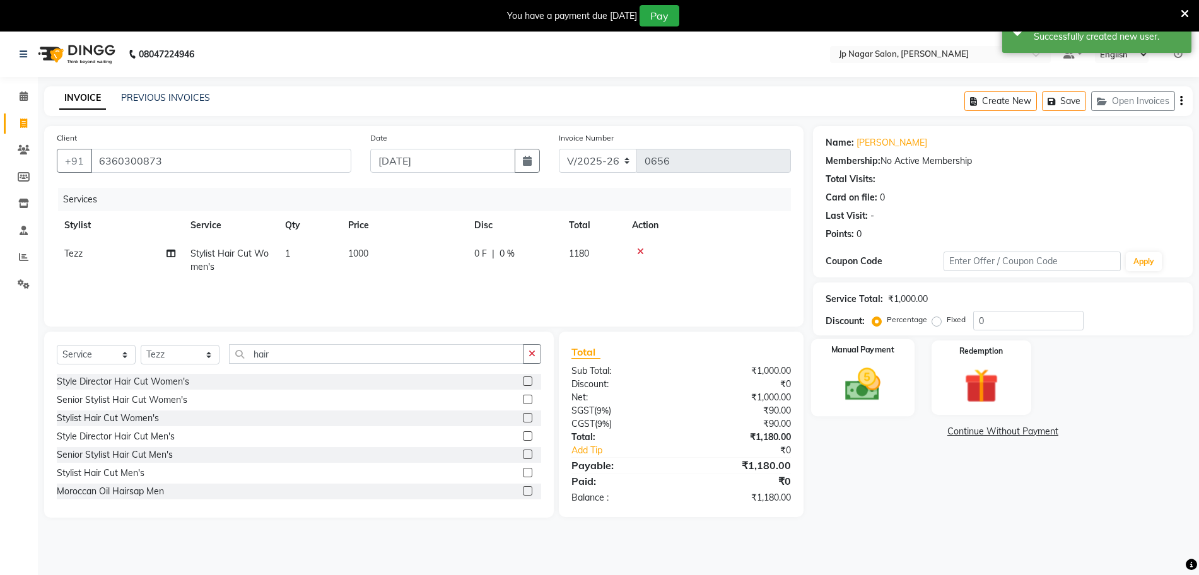
click at [846, 368] on img at bounding box center [863, 384] width 58 height 41
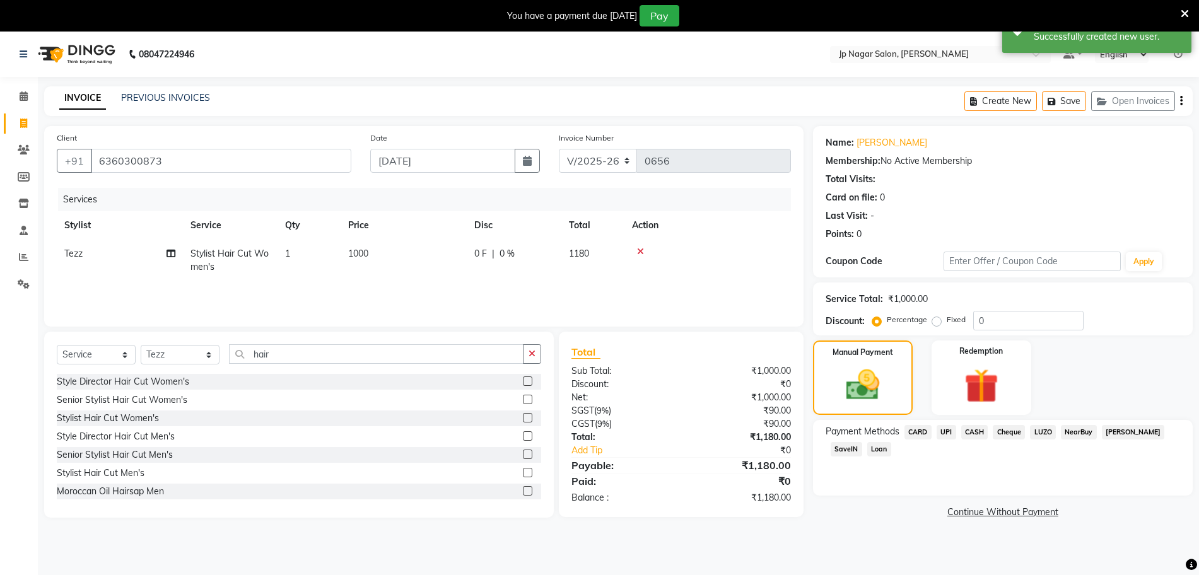
click at [947, 437] on span "UPI" at bounding box center [947, 432] width 20 height 15
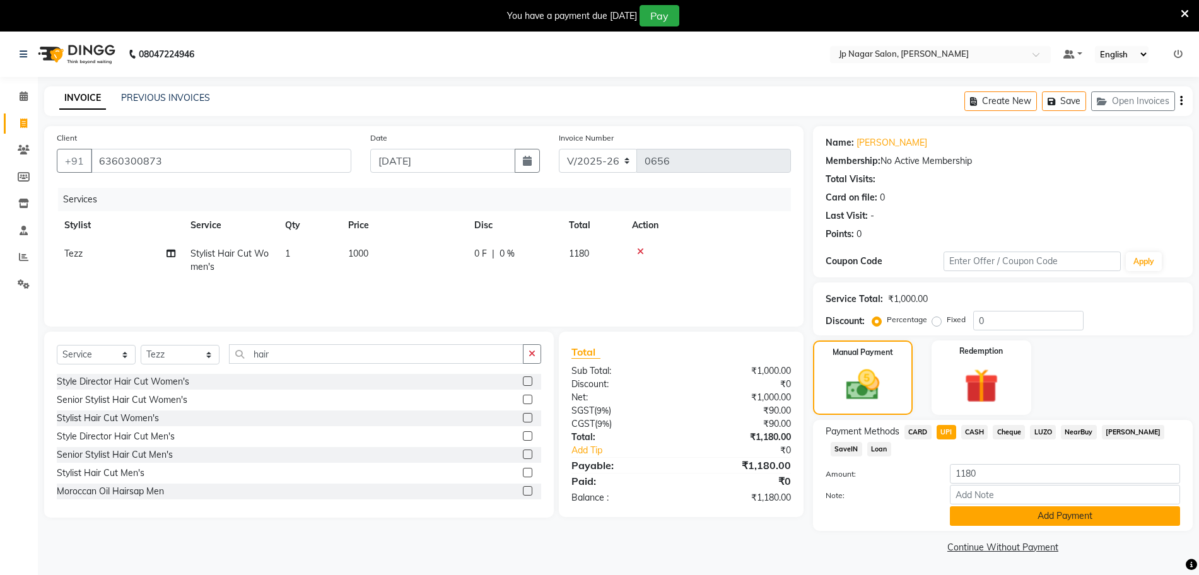
click at [1047, 519] on button "Add Payment" at bounding box center [1065, 517] width 230 height 20
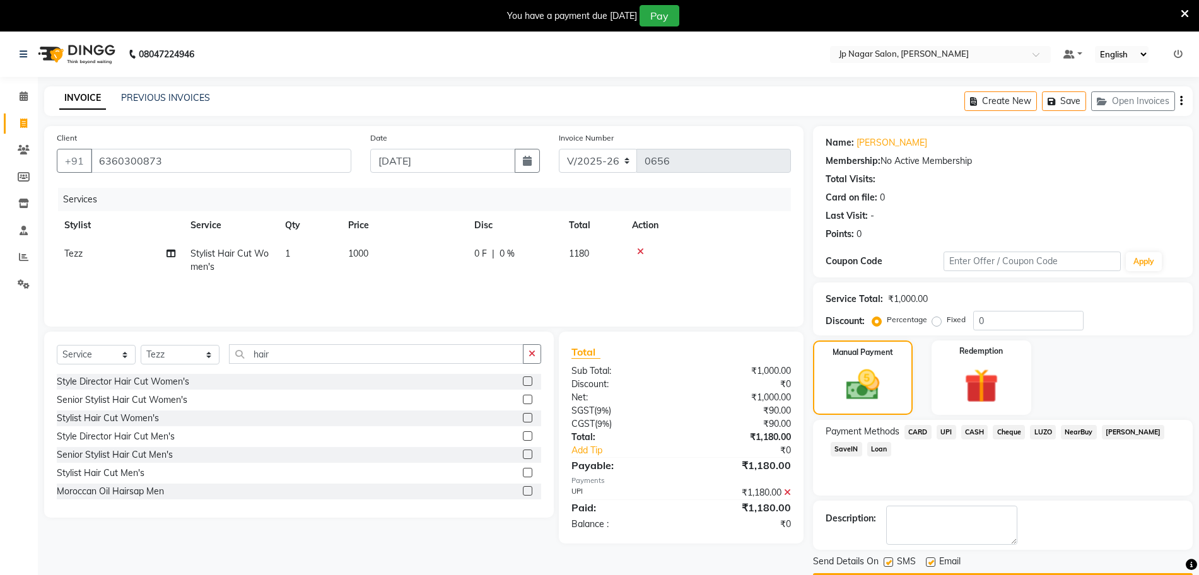
scroll to position [37, 0]
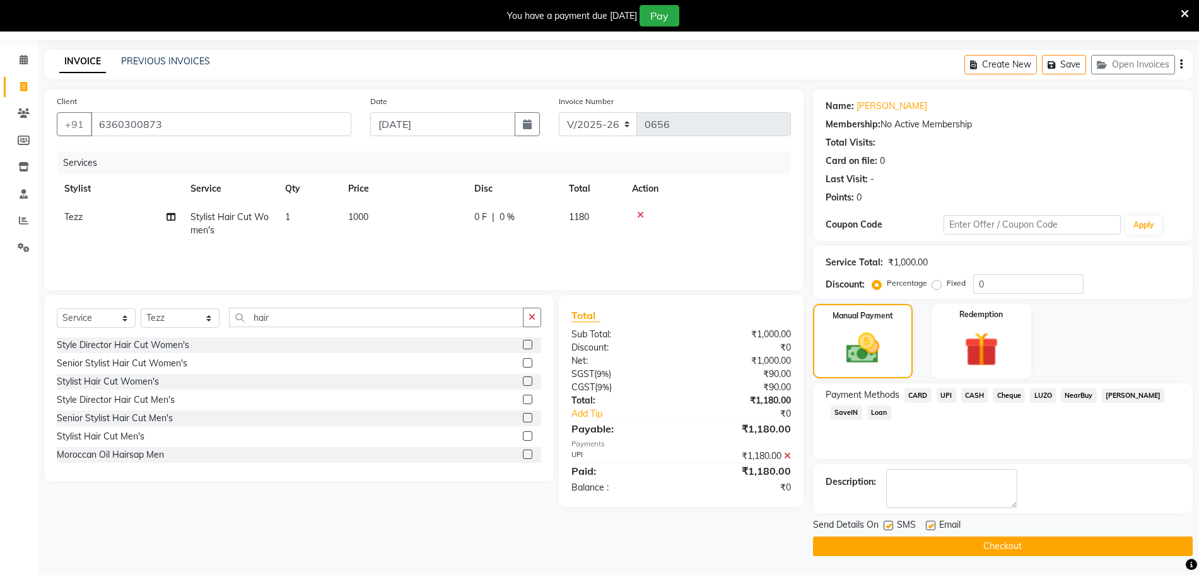
click at [1026, 544] on button "Checkout" at bounding box center [1003, 547] width 380 height 20
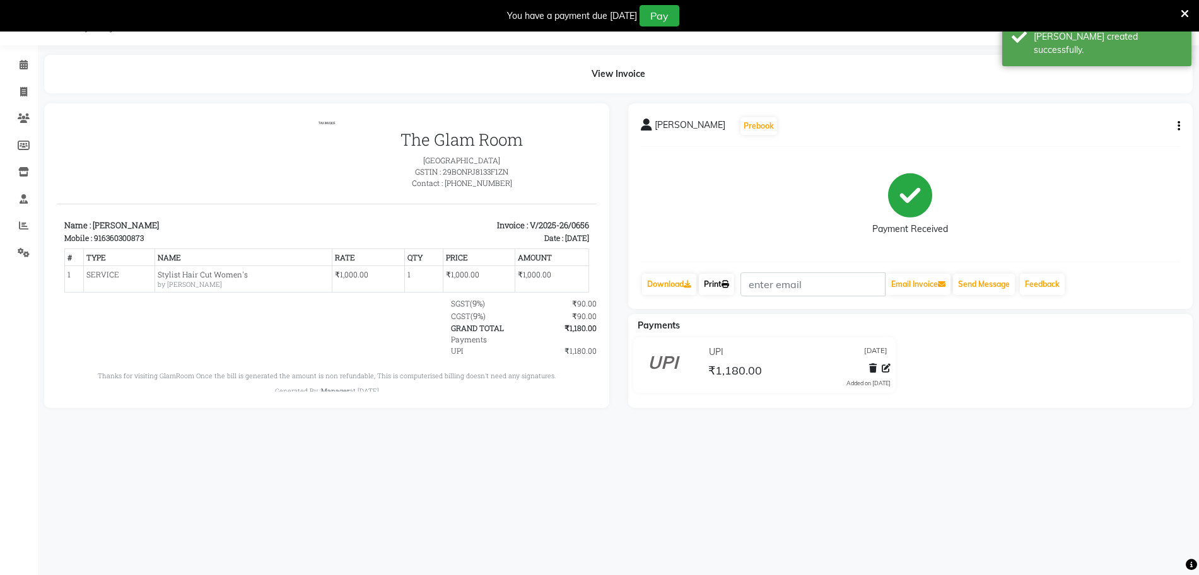
click at [722, 276] on link "Print" at bounding box center [716, 284] width 35 height 21
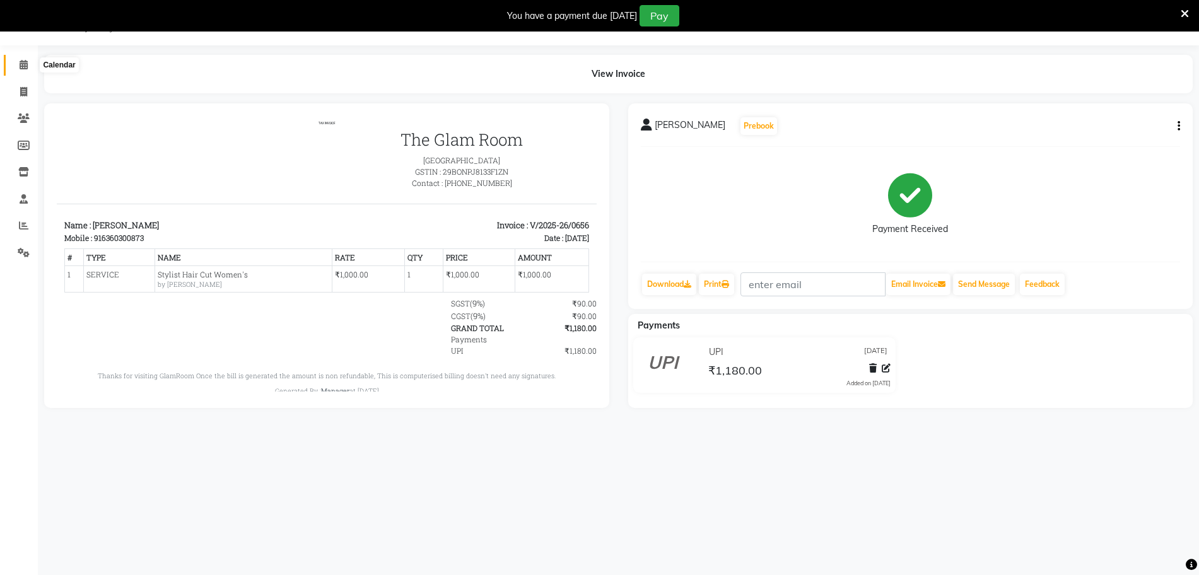
click at [23, 65] on icon at bounding box center [24, 64] width 8 height 9
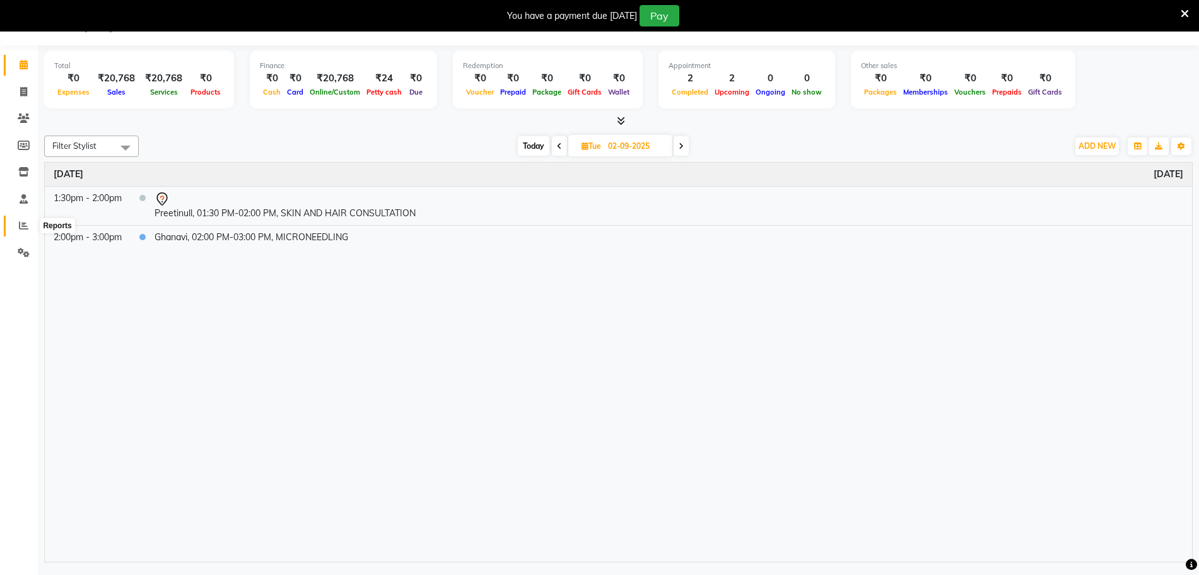
click at [16, 228] on span at bounding box center [24, 226] width 22 height 15
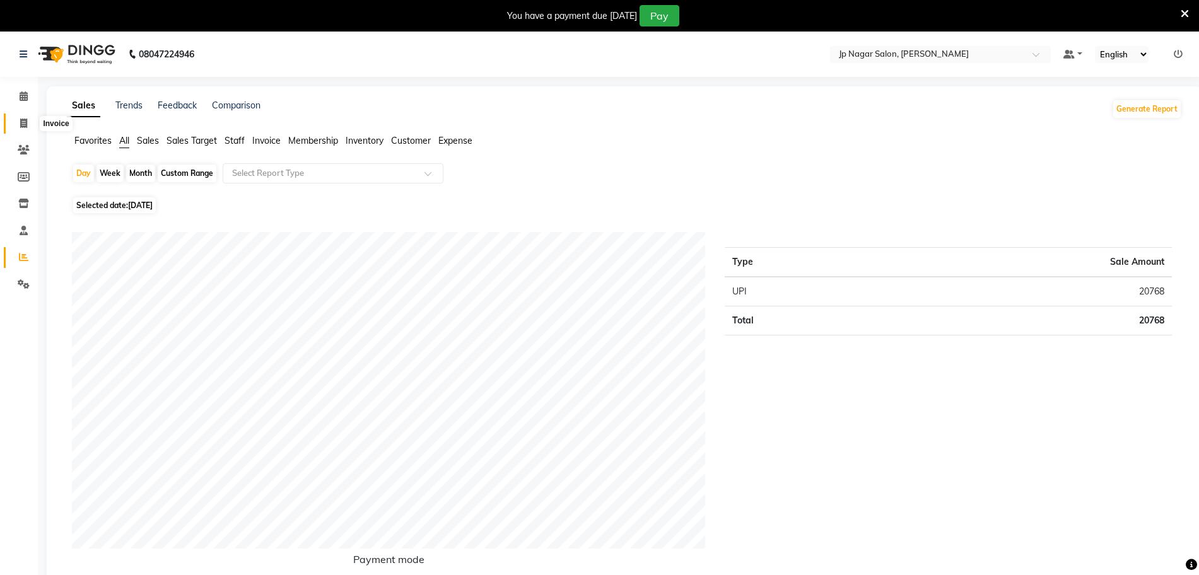
click at [29, 123] on span at bounding box center [24, 124] width 22 height 15
select select "service"
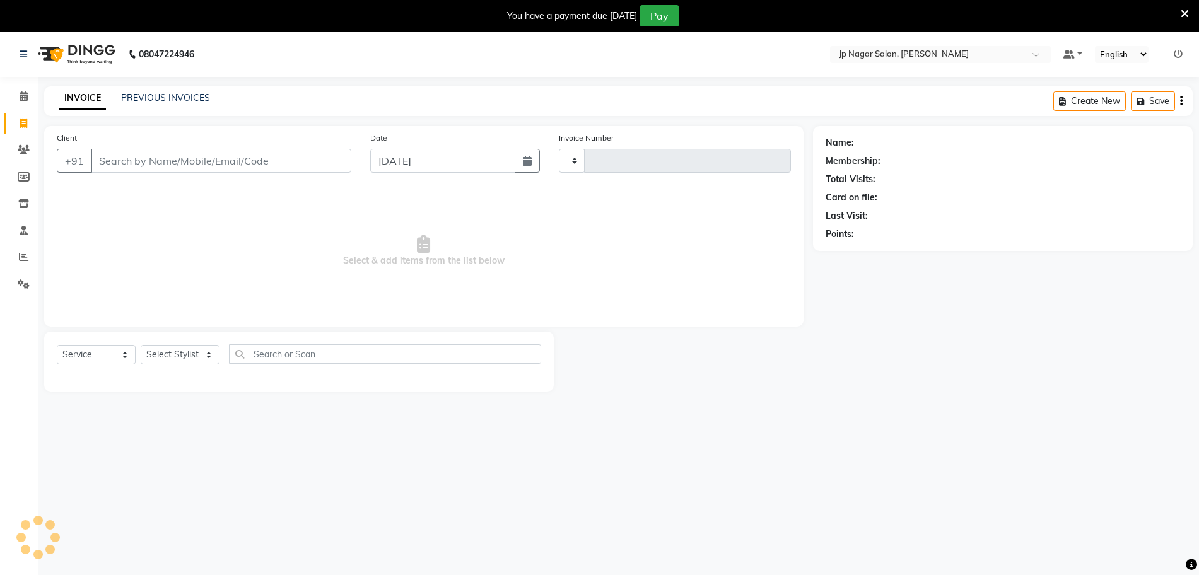
scroll to position [32, 0]
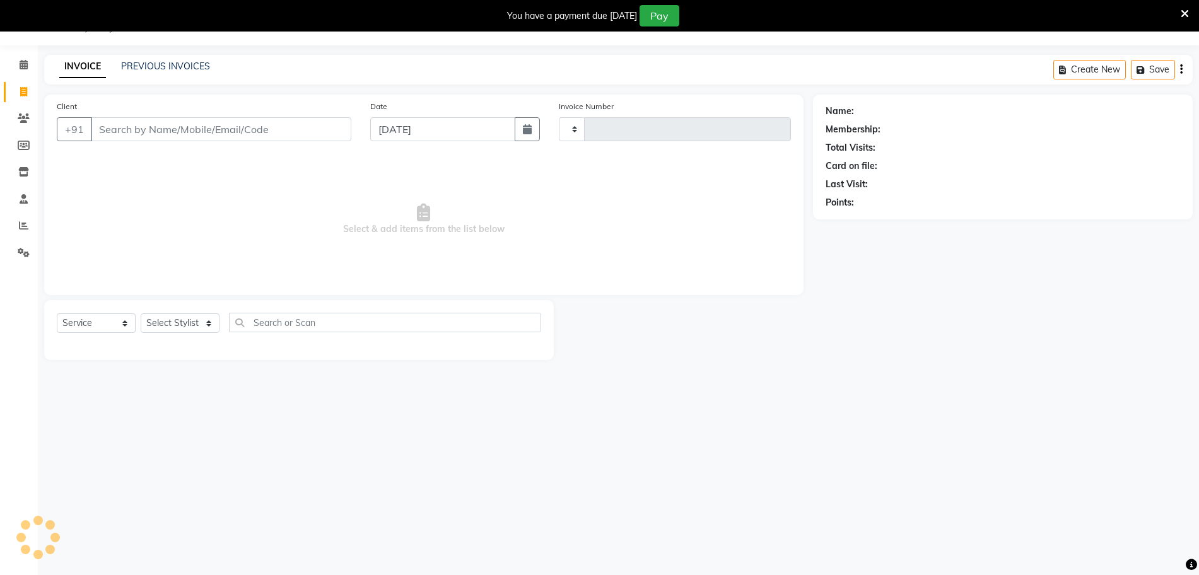
type input "0657"
select select "4852"
click at [164, 66] on link "PREVIOUS INVOICES" at bounding box center [165, 66] width 89 height 11
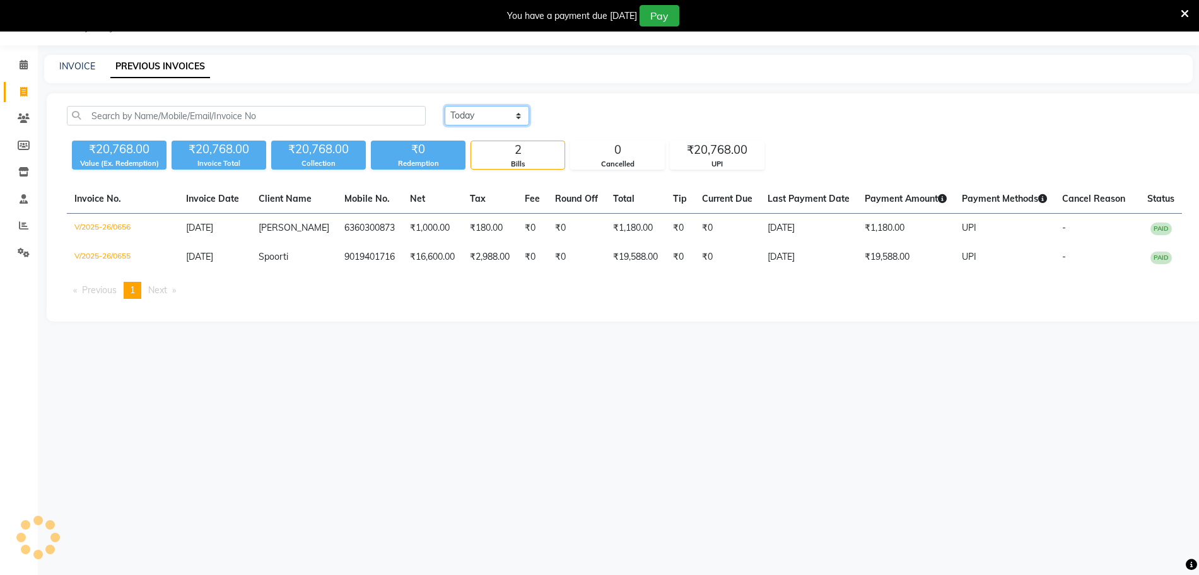
click at [481, 114] on select "Today Yesterday Custom Range" at bounding box center [487, 116] width 85 height 20
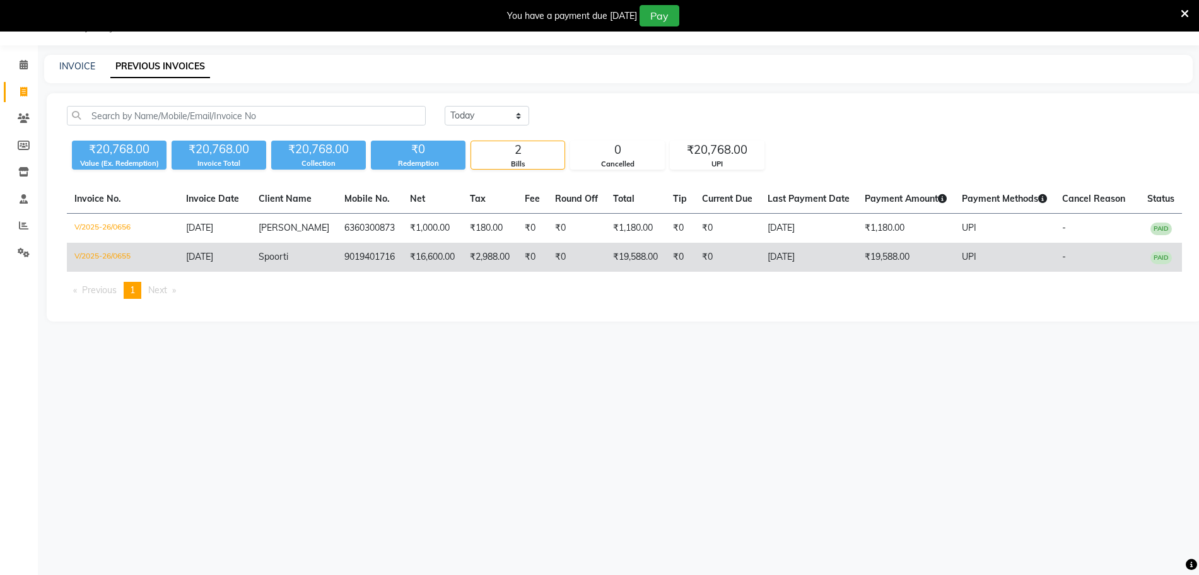
click at [104, 266] on td "V/2025-26/0655" at bounding box center [123, 257] width 112 height 29
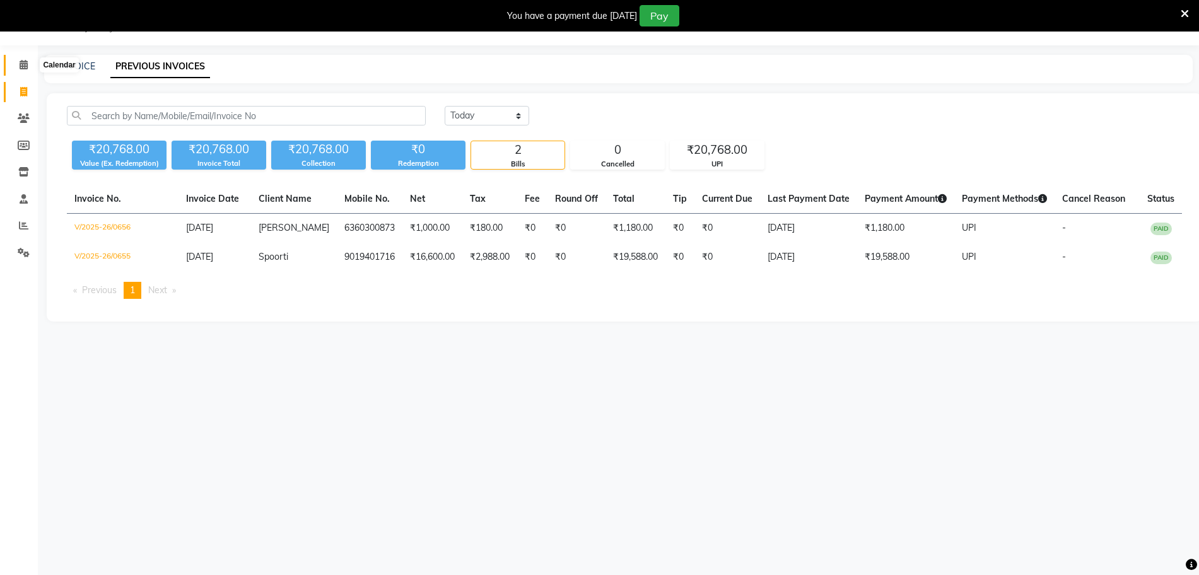
click at [26, 70] on span at bounding box center [24, 65] width 22 height 15
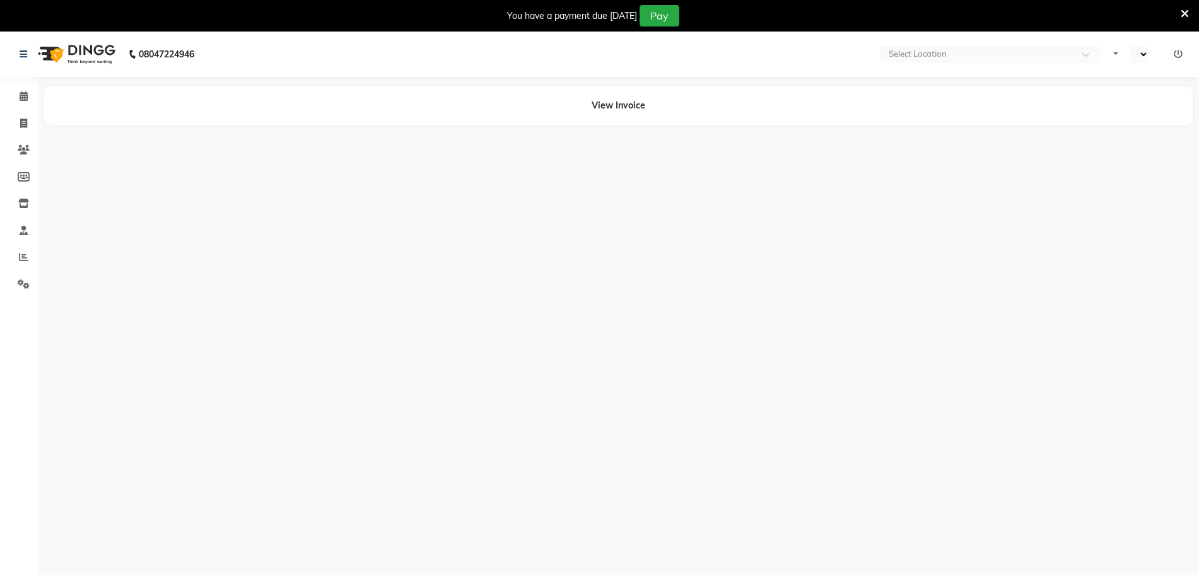
select select "en"
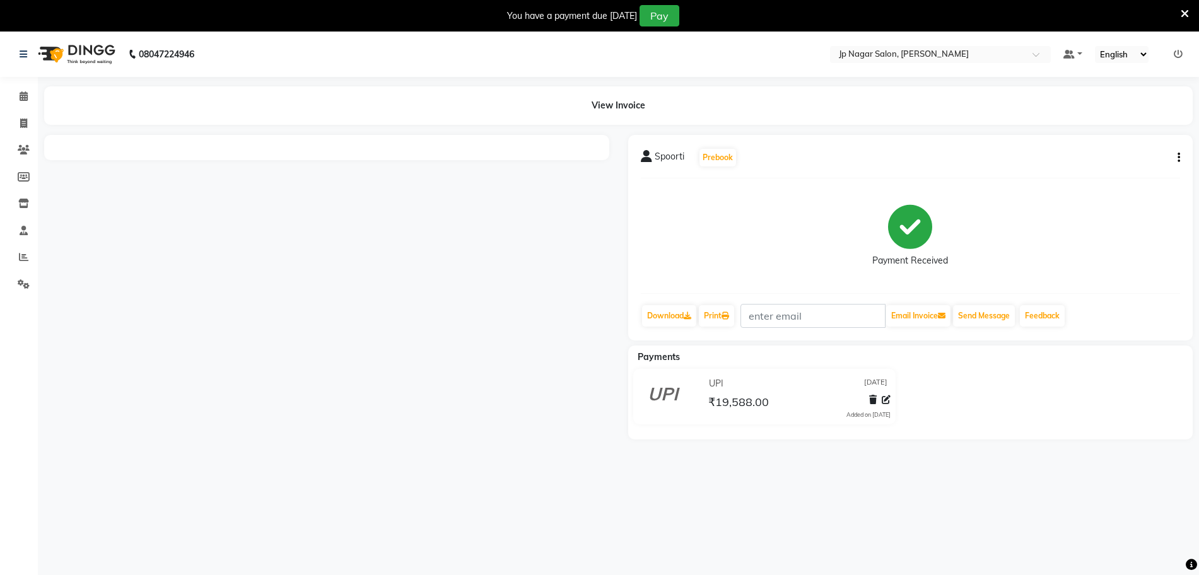
click at [1179, 164] on button "button" at bounding box center [1177, 157] width 8 height 13
click at [1138, 150] on div "Edit Item Staff" at bounding box center [1116, 150] width 86 height 16
select select
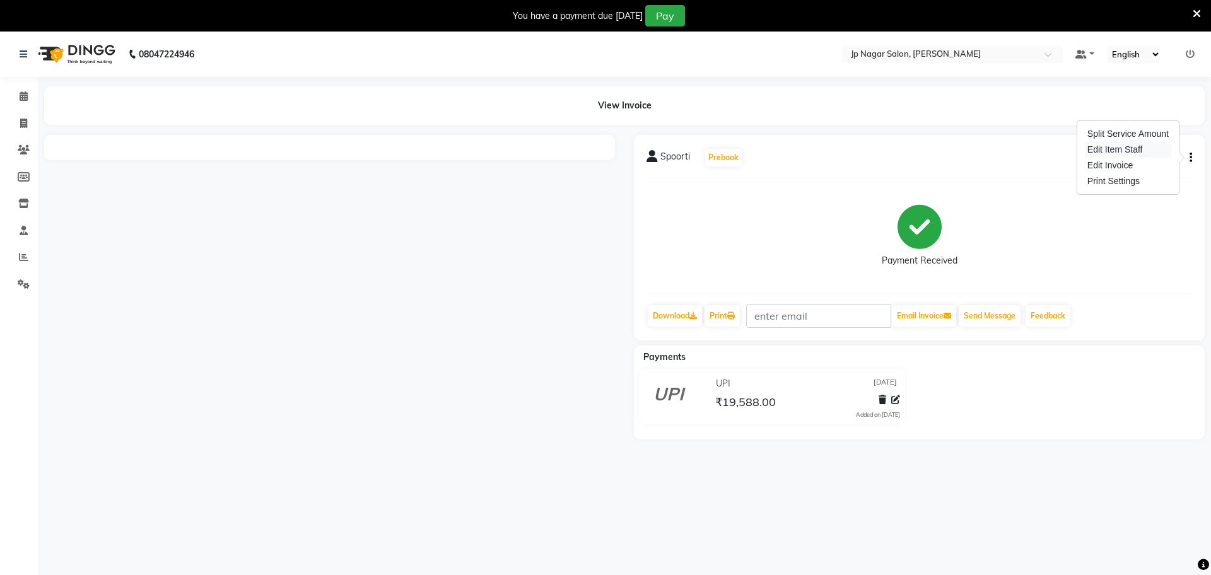
select select
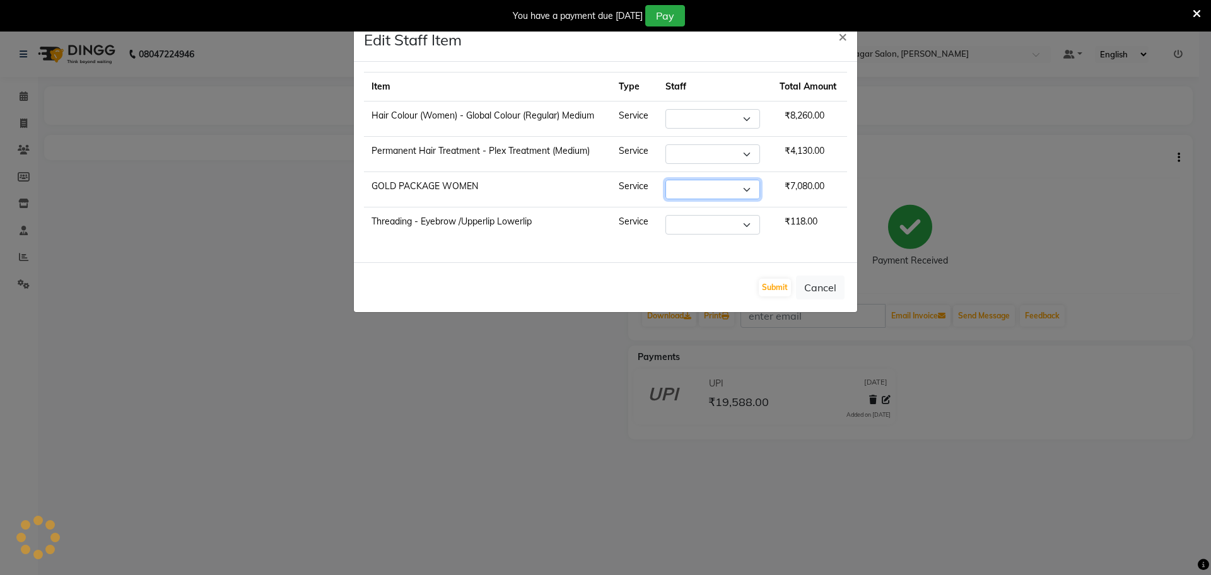
click at [742, 192] on select "Select" at bounding box center [713, 190] width 95 height 20
select select "74823"
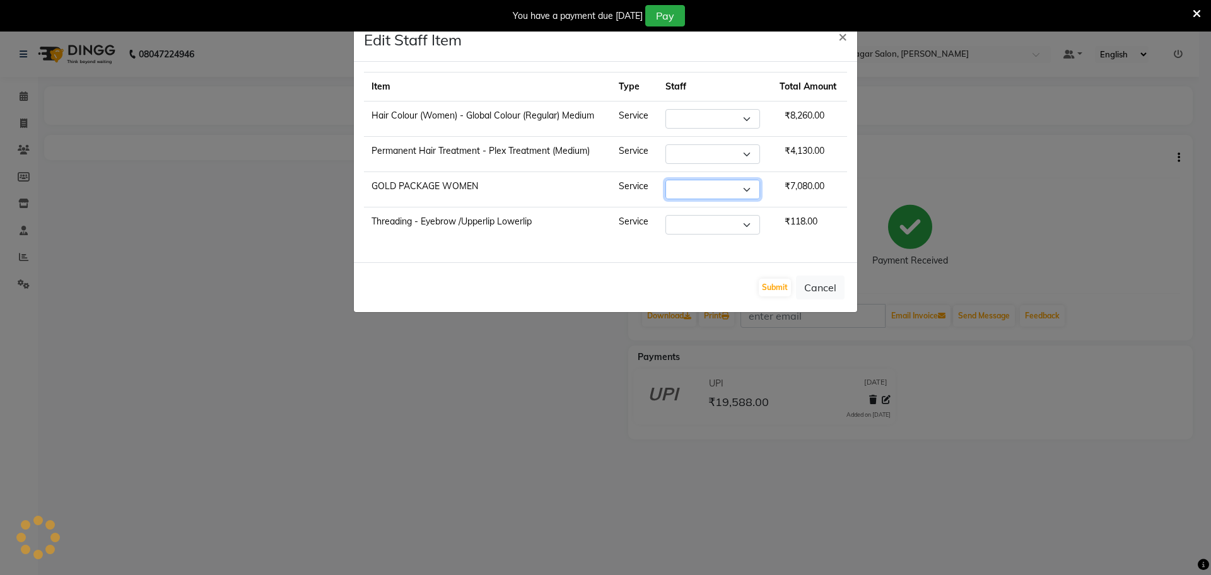
select select "74823"
click at [742, 192] on select "Select Arthi Awantika Brijitha Gurish Jabin ahmed Jassi Jayshree KEERTHI Manage…" at bounding box center [713, 190] width 95 height 20
select select "80933"
click at [666, 180] on select "Select Arthi Awantika Brijitha Gurish Jabin ahmed Jassi Jayshree KEERTHI Manage…" at bounding box center [713, 190] width 95 height 20
click at [710, 225] on select "Select Arthi Awantika Brijitha Gurish Jabin ahmed Jassi Jayshree KEERTHI Manage…" at bounding box center [713, 225] width 95 height 20
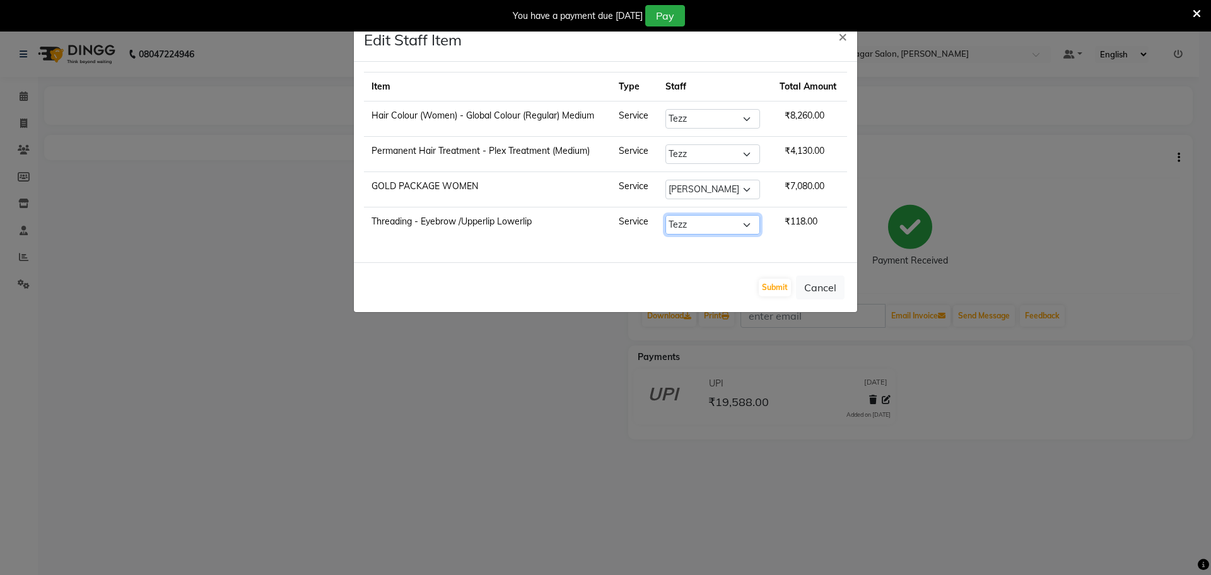
select select "80933"
click at [666, 215] on select "Select Arthi Awantika Brijitha Gurish Jabin ahmed Jassi Jayshree KEERTHI Manage…" at bounding box center [713, 225] width 95 height 20
click at [777, 286] on button "Submit" at bounding box center [775, 288] width 32 height 18
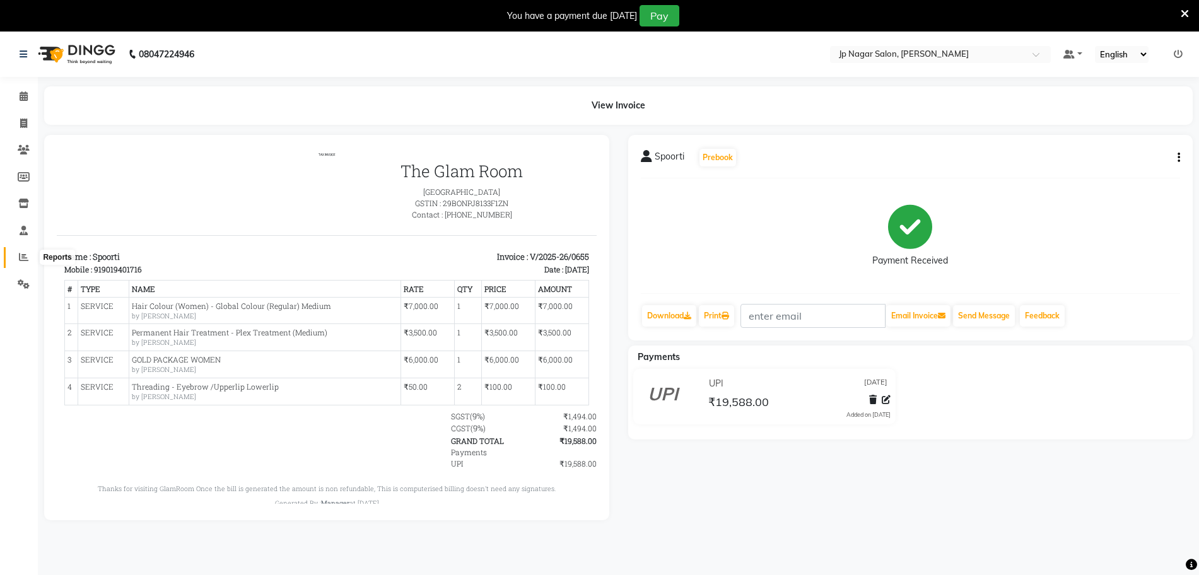
click at [24, 257] on icon at bounding box center [23, 256] width 9 height 9
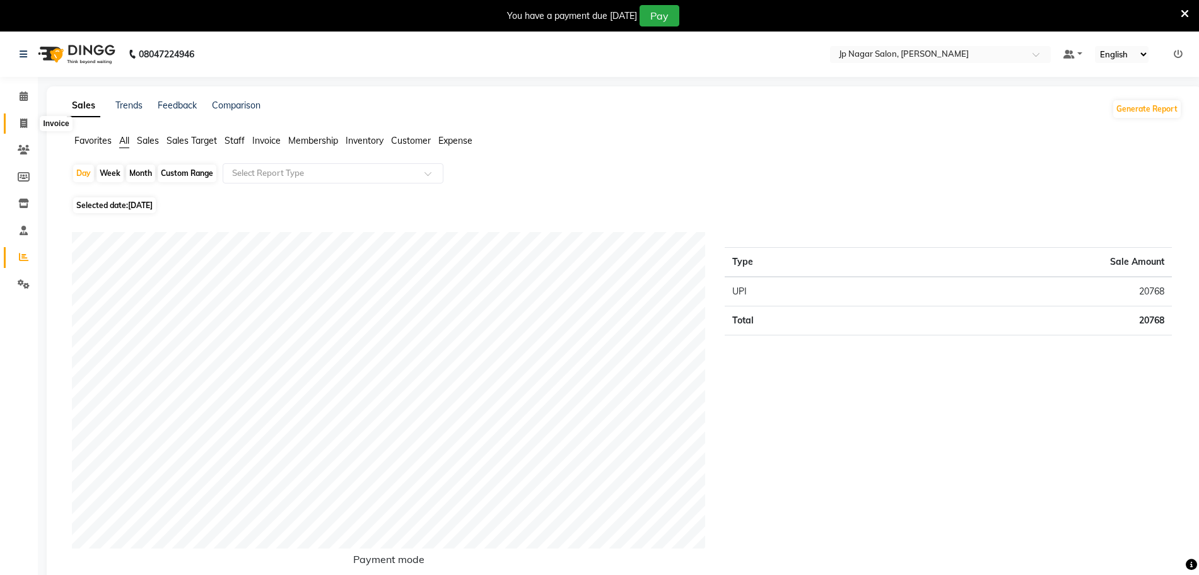
click at [24, 129] on span at bounding box center [24, 124] width 22 height 15
select select "service"
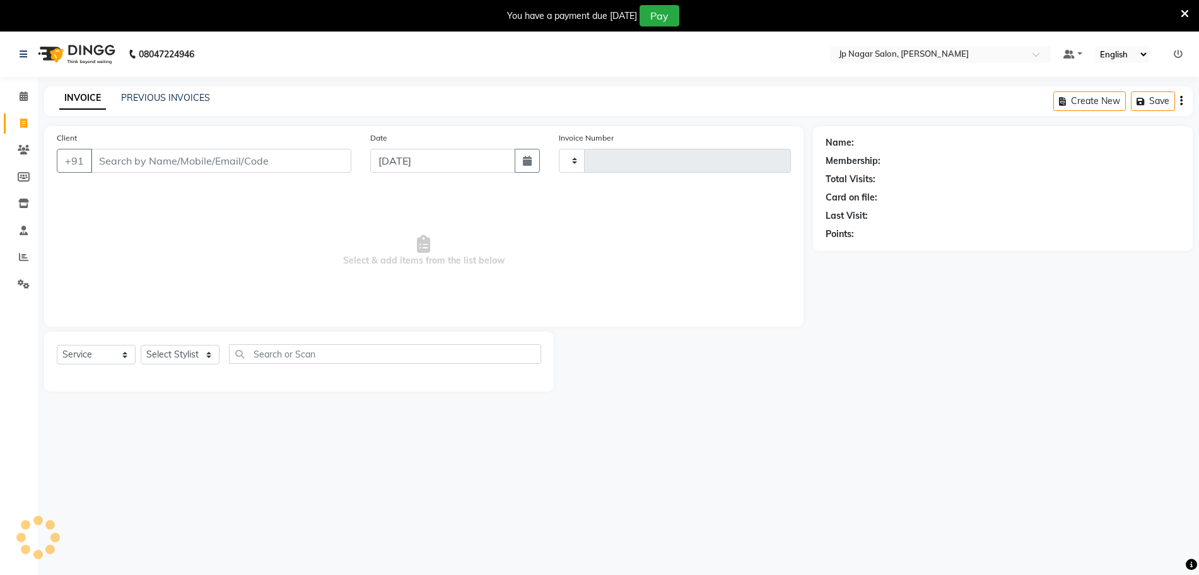
scroll to position [32, 0]
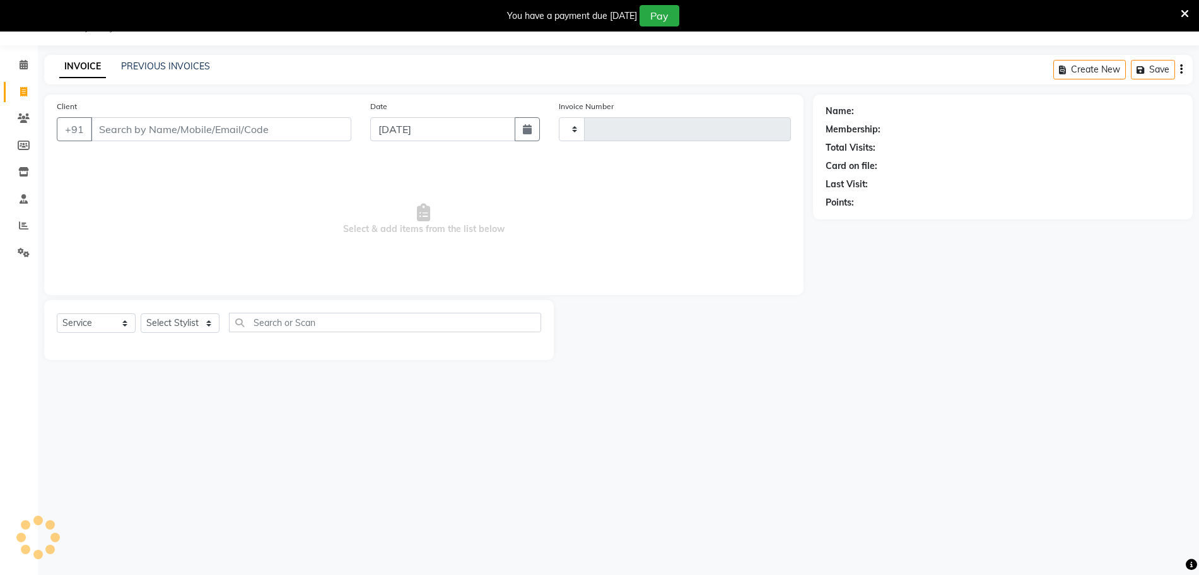
type input "0657"
select select "4852"
click at [163, 325] on select "Select Stylist" at bounding box center [180, 324] width 79 height 20
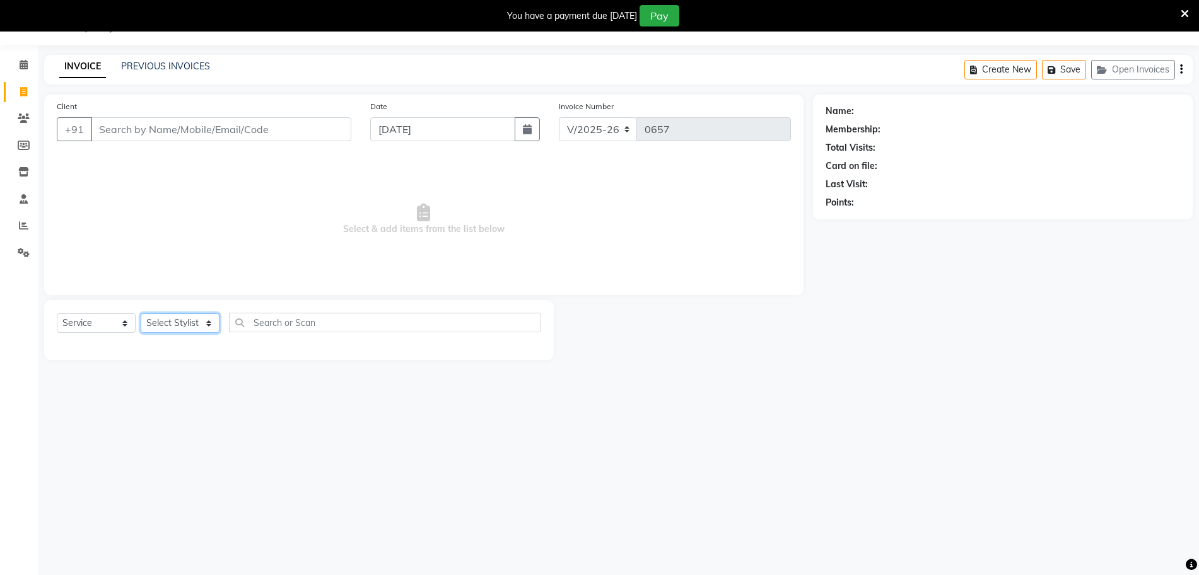
click at [155, 324] on select "Select Stylist [PERSON_NAME] [PERSON_NAME] [PERSON_NAME] [PERSON_NAME] Manager …" at bounding box center [180, 324] width 79 height 20
click at [298, 321] on input "text" at bounding box center [385, 323] width 312 height 20
type input "bal"
click at [167, 317] on select "Select Stylist [PERSON_NAME] [PERSON_NAME] [PERSON_NAME] [PERSON_NAME] Manager …" at bounding box center [180, 324] width 79 height 20
select select "74823"
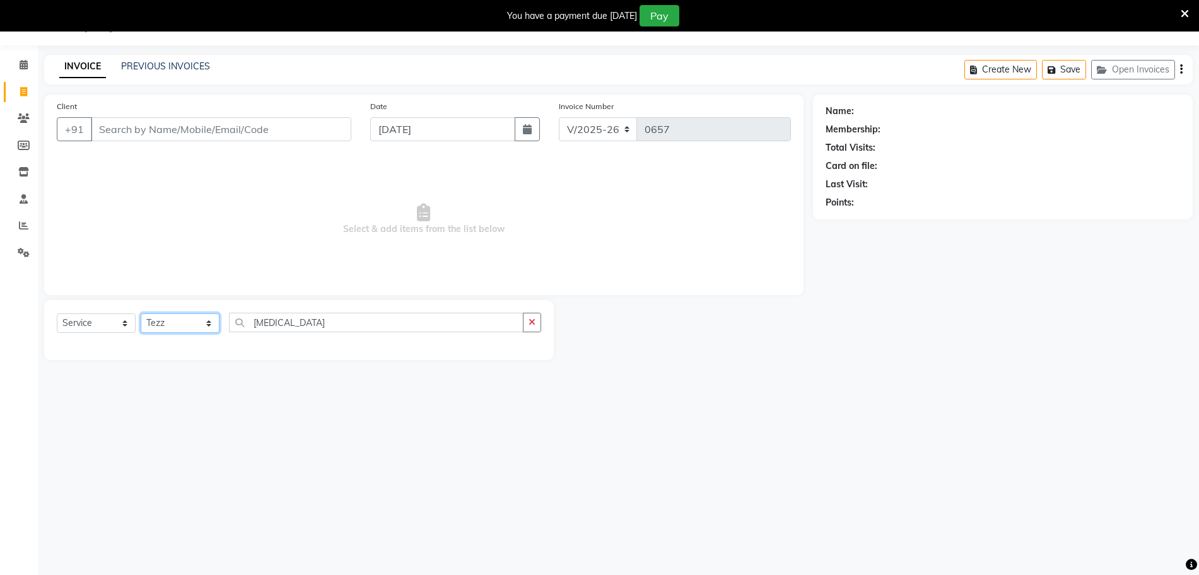
click at [141, 314] on select "Select Stylist [PERSON_NAME] [PERSON_NAME] [PERSON_NAME] [PERSON_NAME] Manager …" at bounding box center [180, 324] width 79 height 20
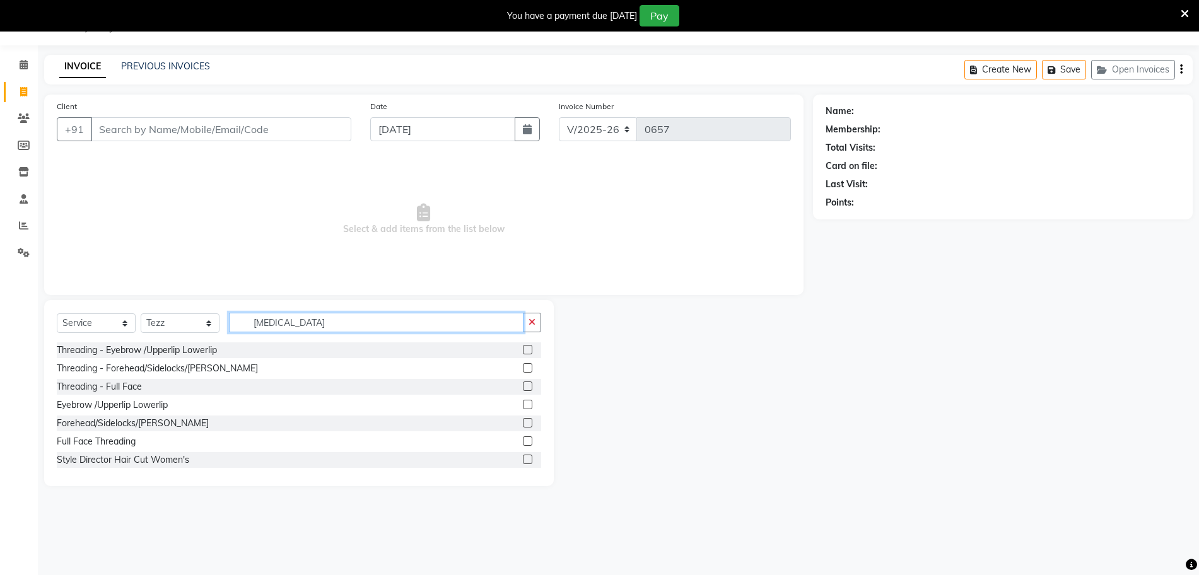
click at [282, 325] on input "bal" at bounding box center [376, 323] width 295 height 20
type input "bala"
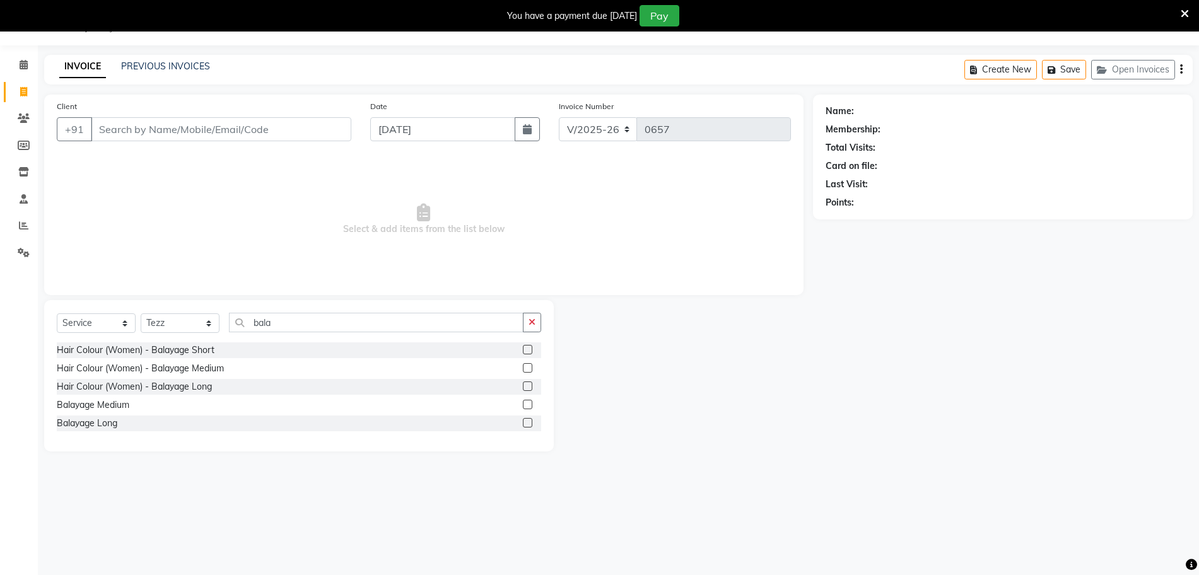
click at [530, 368] on label at bounding box center [527, 367] width 9 height 9
click at [530, 368] on input "checkbox" at bounding box center [527, 369] width 8 height 8
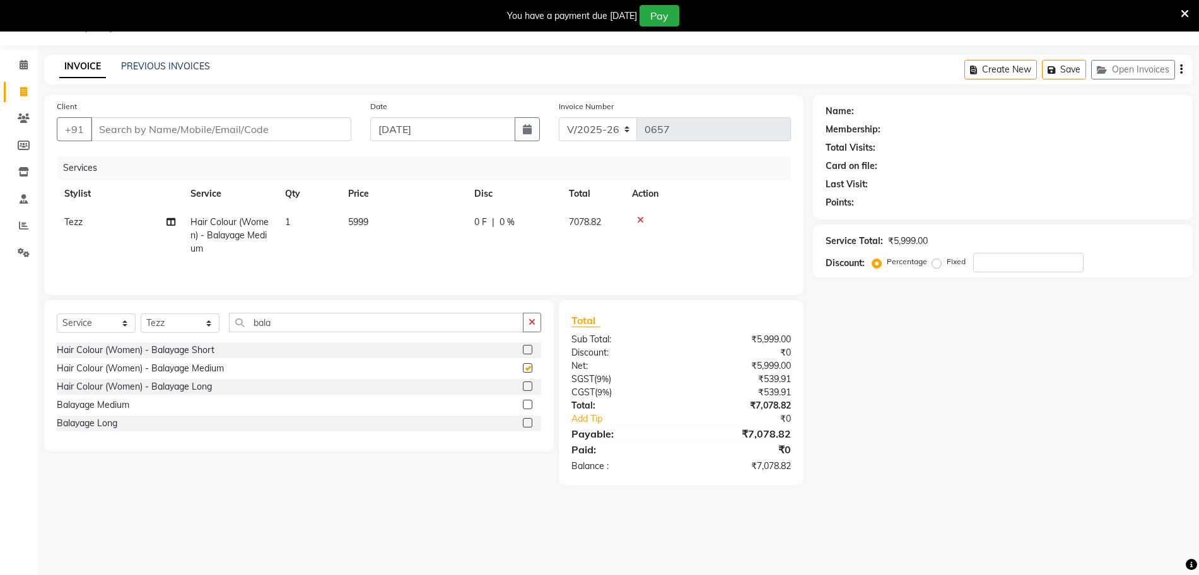
checkbox input "false"
click at [307, 328] on input "bala" at bounding box center [376, 323] width 295 height 20
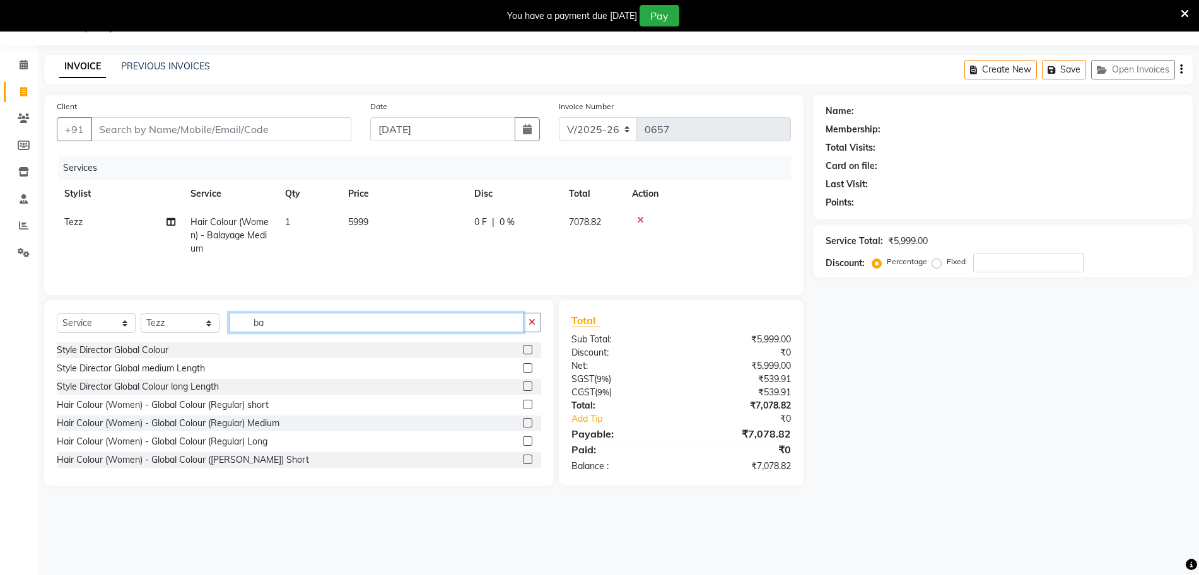
type input "b"
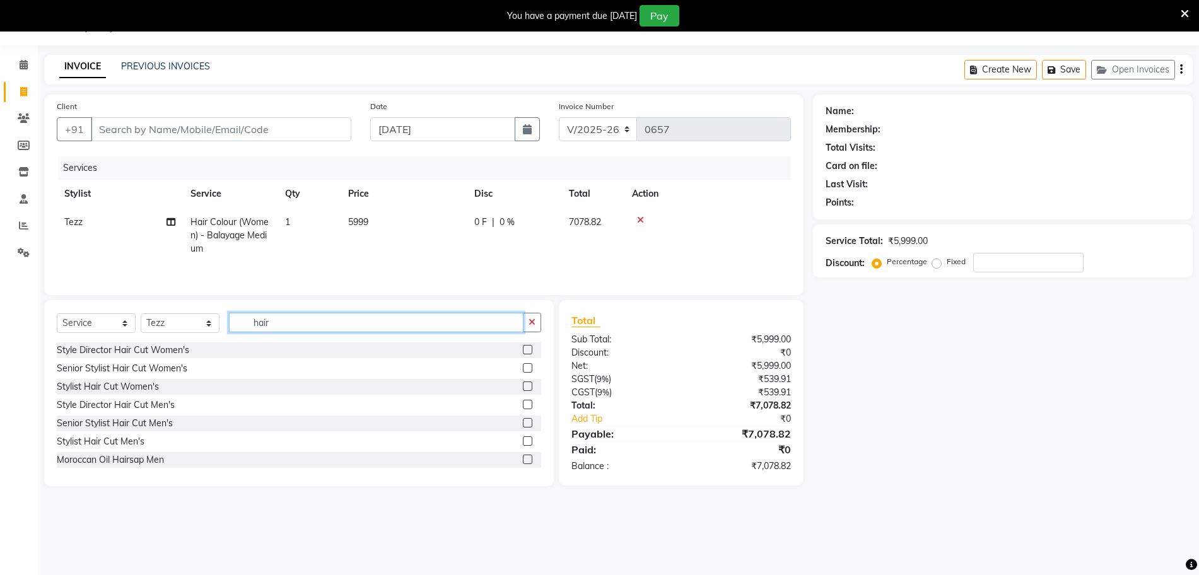
type input "hair"
click at [523, 387] on label at bounding box center [527, 386] width 9 height 9
click at [523, 387] on input "checkbox" at bounding box center [527, 387] width 8 height 8
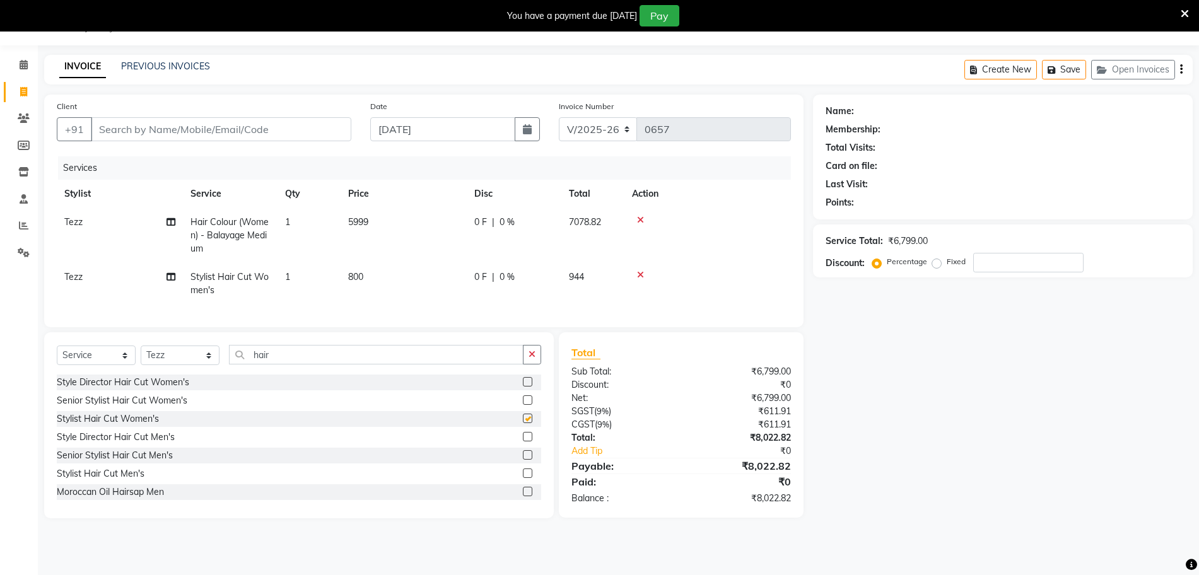
checkbox input "false"
click at [356, 224] on span "5999" at bounding box center [358, 221] width 20 height 11
select select "74823"
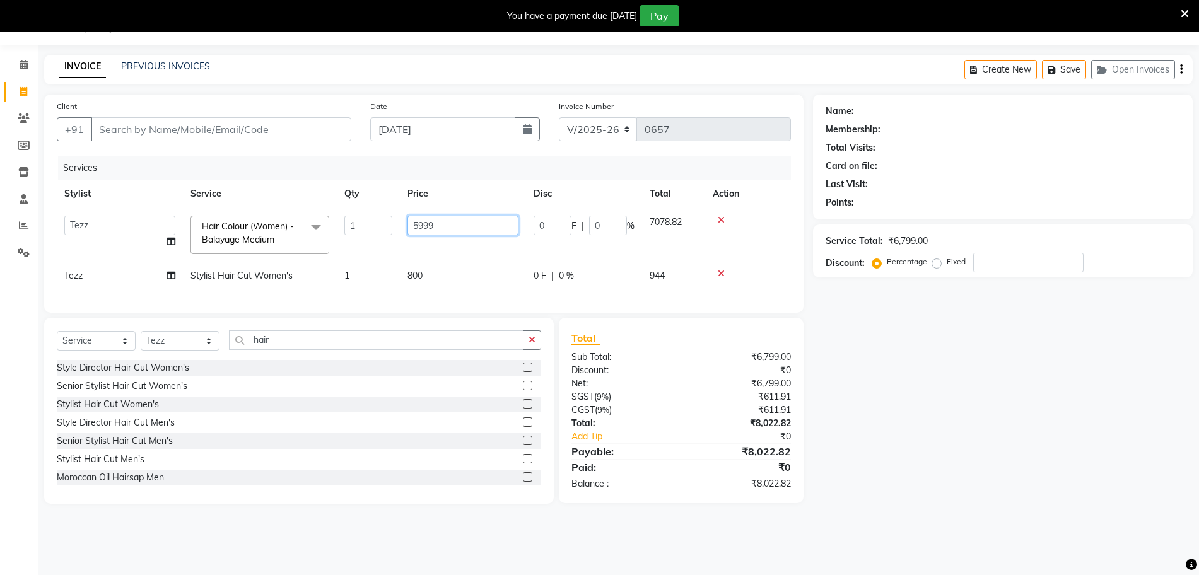
click at [441, 225] on input "5999" at bounding box center [463, 226] width 111 height 20
type input "5"
type input "4000"
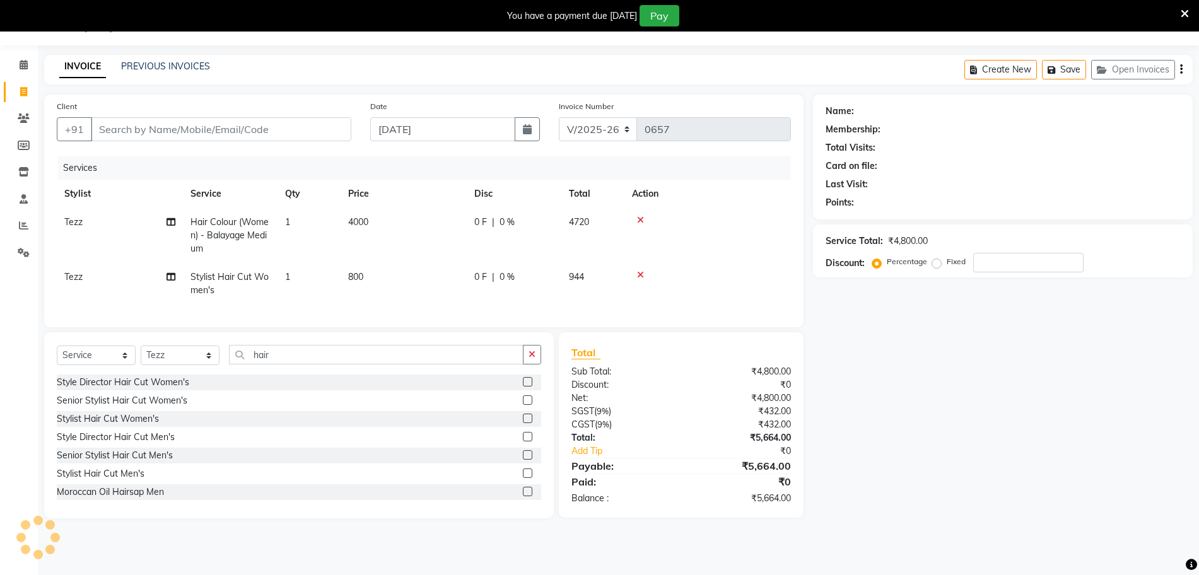
click at [416, 271] on td "800" at bounding box center [404, 284] width 126 height 42
select select "74823"
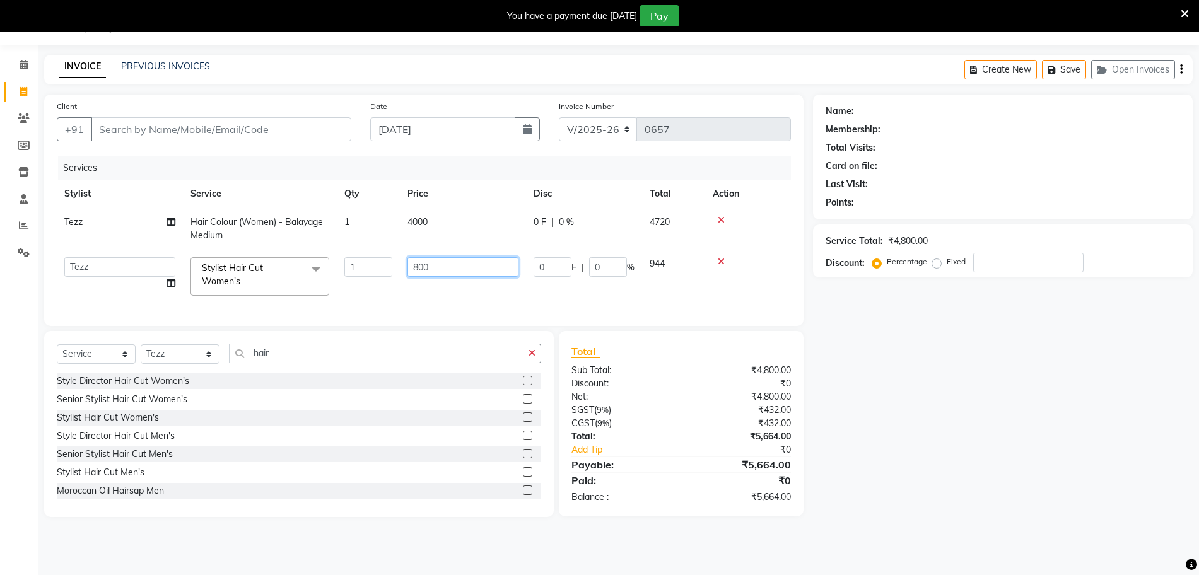
click at [440, 273] on input "800" at bounding box center [463, 267] width 111 height 20
type input "8"
type input "4"
type input "1000"
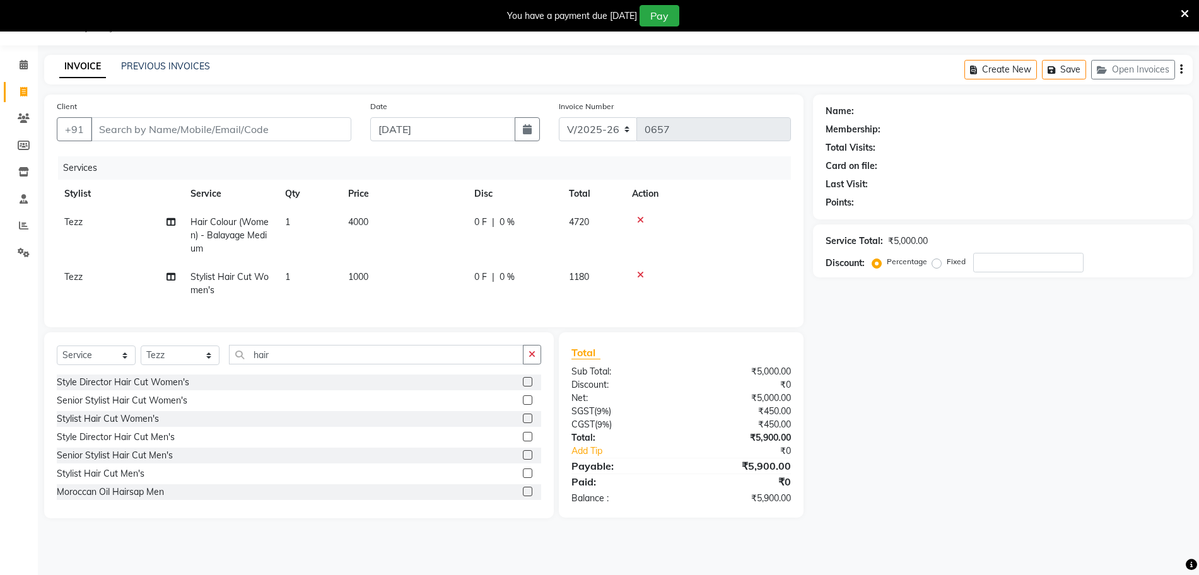
click at [1006, 423] on div "Name: Membership: Total Visits: Card on file: Last Visit: Points: Service Total…" at bounding box center [1007, 307] width 389 height 424
click at [214, 127] on input "Client" at bounding box center [221, 129] width 261 height 24
click at [113, 119] on input "Client" at bounding box center [221, 129] width 261 height 24
type input "9"
type input "0"
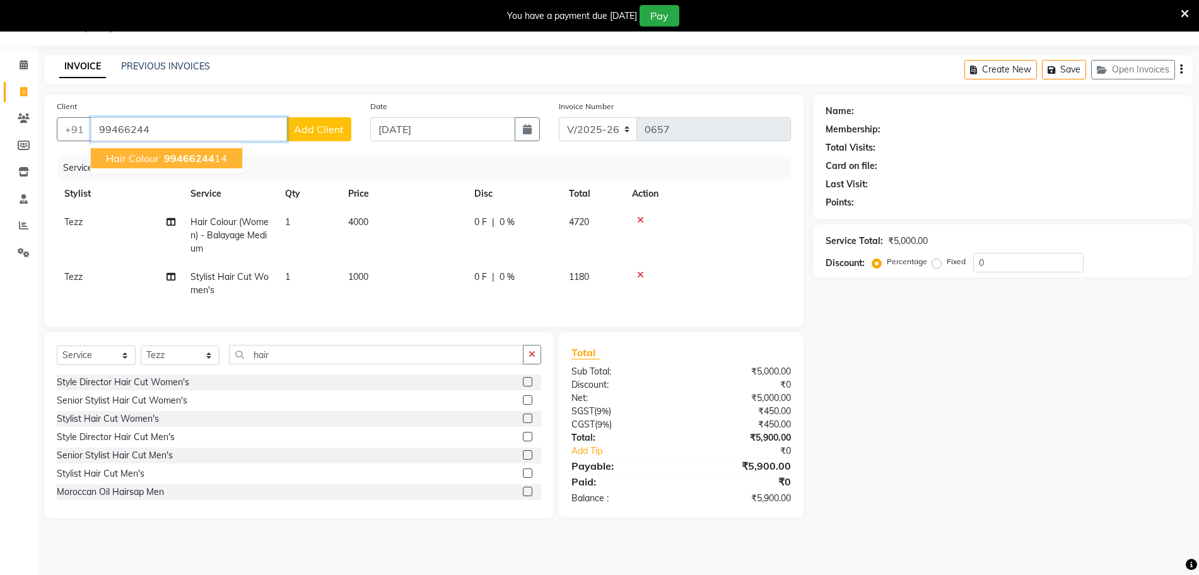
click at [142, 157] on span "Hair colour" at bounding box center [132, 158] width 53 height 13
type input "9946624414"
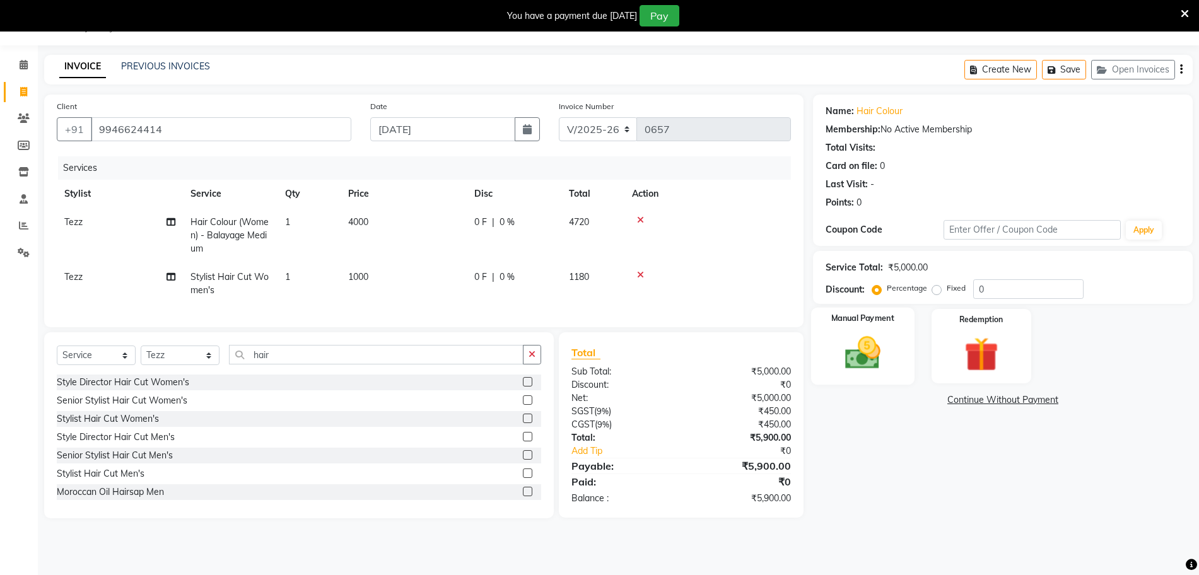
click at [880, 350] on img at bounding box center [863, 352] width 58 height 41
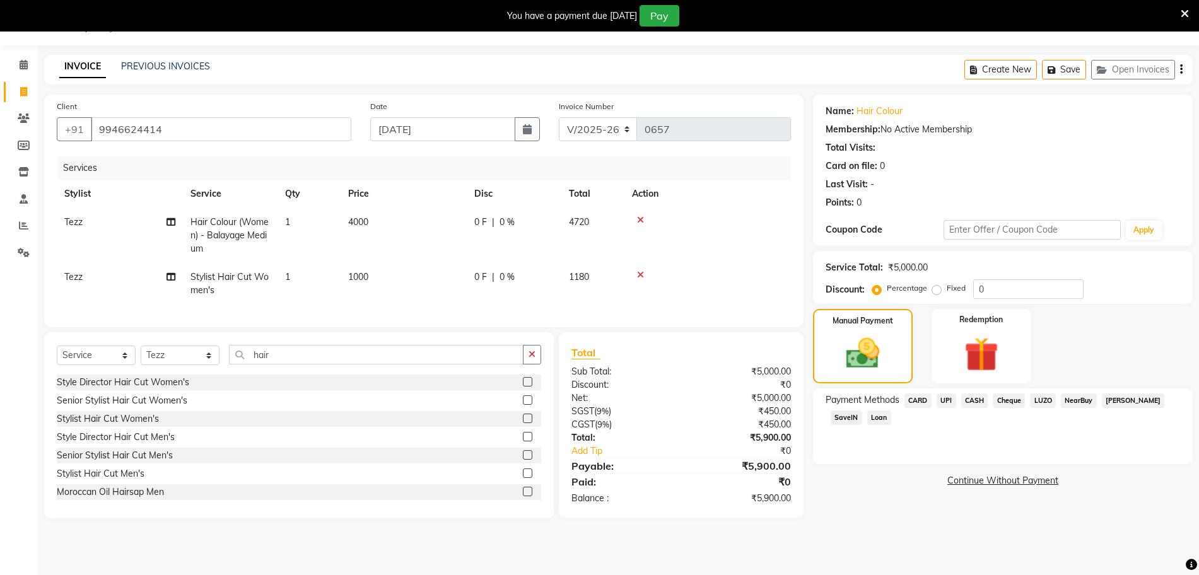
click at [941, 399] on span "UPI" at bounding box center [947, 401] width 20 height 15
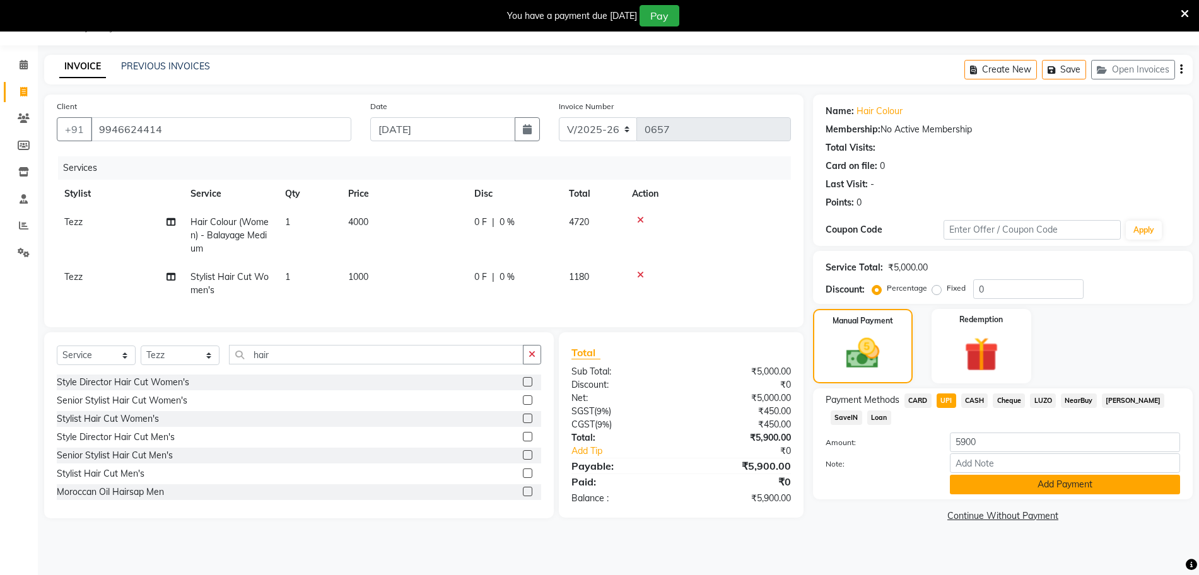
click at [1019, 492] on button "Add Payment" at bounding box center [1065, 485] width 230 height 20
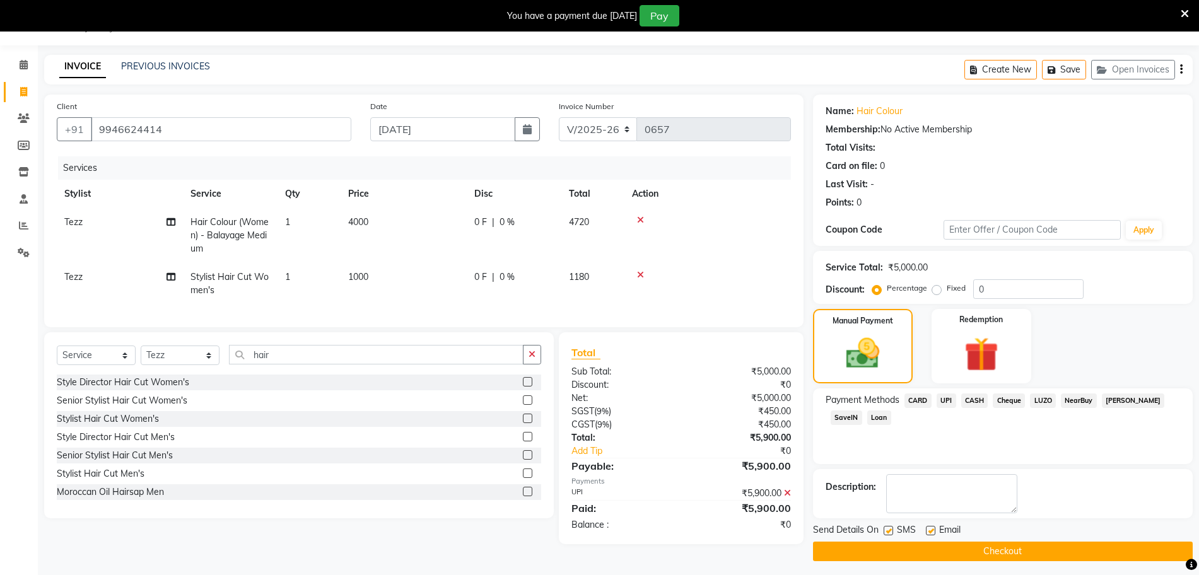
scroll to position [37, 0]
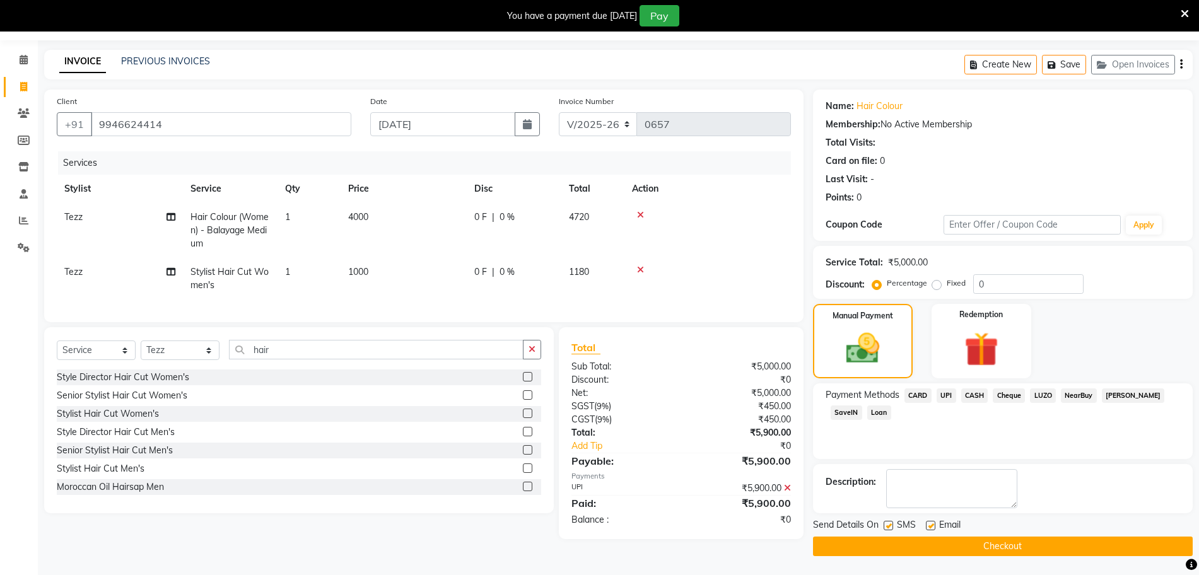
click at [980, 549] on button "Checkout" at bounding box center [1003, 547] width 380 height 20
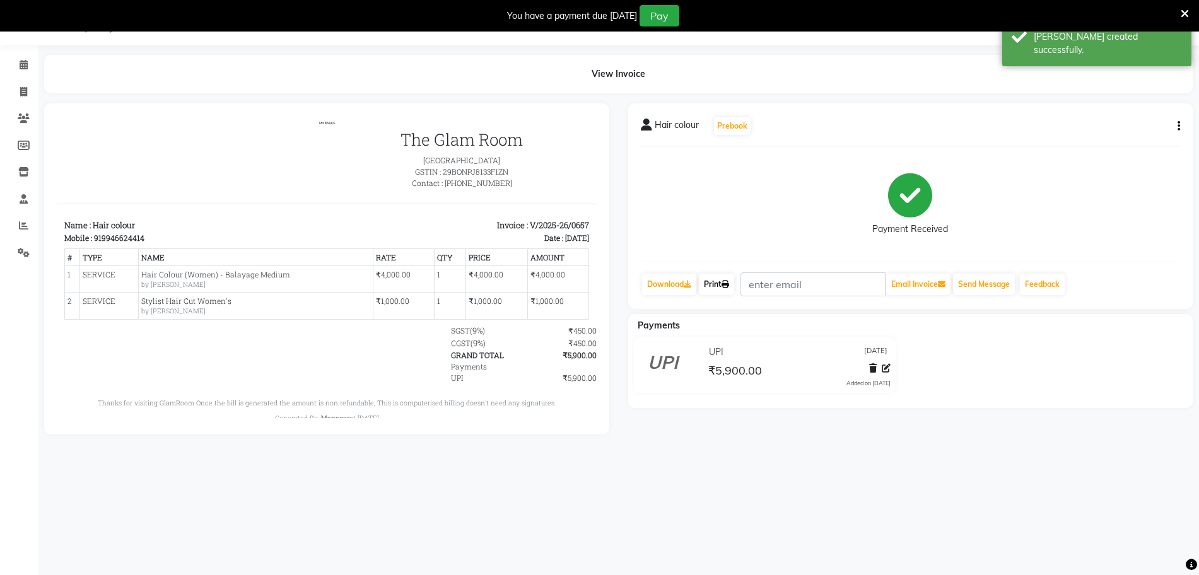
click at [713, 288] on link "Print" at bounding box center [716, 284] width 35 height 21
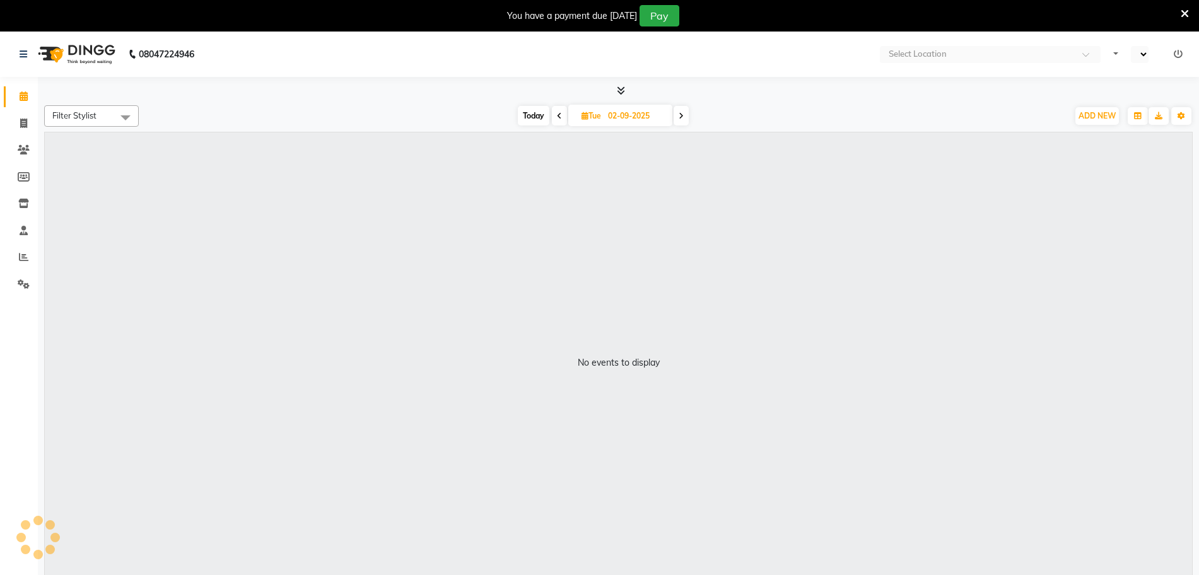
select select "en"
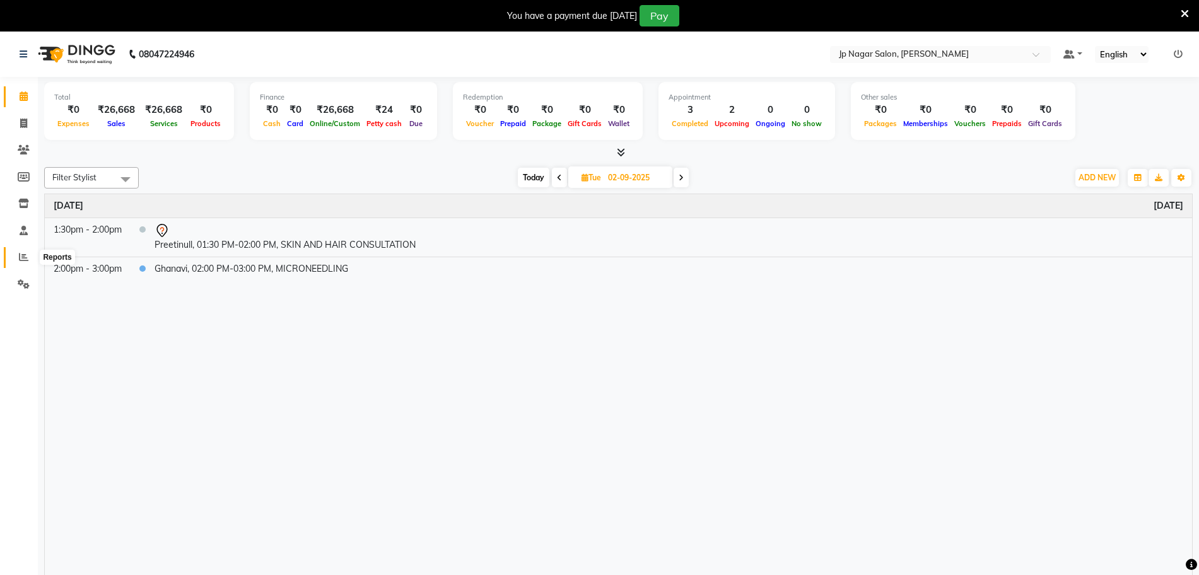
click at [20, 259] on icon at bounding box center [23, 256] width 9 height 9
